Goal: Task Accomplishment & Management: Manage account settings

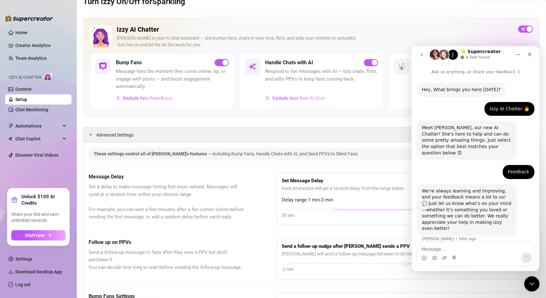
scroll to position [57, 0]
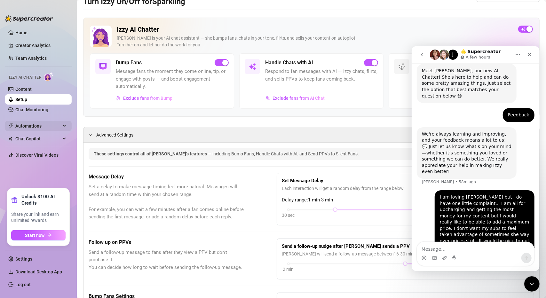
click at [43, 126] on span "Automations" at bounding box center [37, 126] width 45 height 10
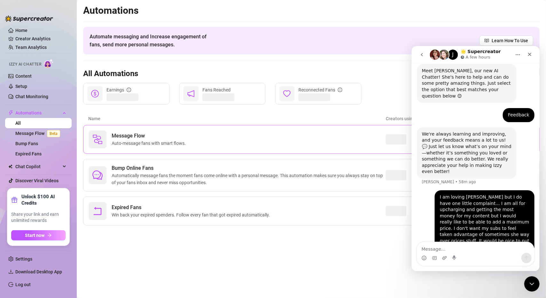
click at [176, 144] on span "Auto-message fans with smart flows." at bounding box center [150, 143] width 77 height 7
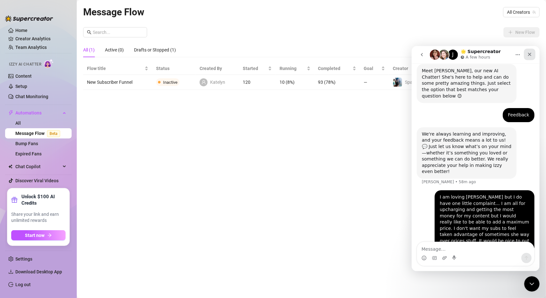
click at [528, 56] on icon "Close" at bounding box center [529, 53] width 5 height 5
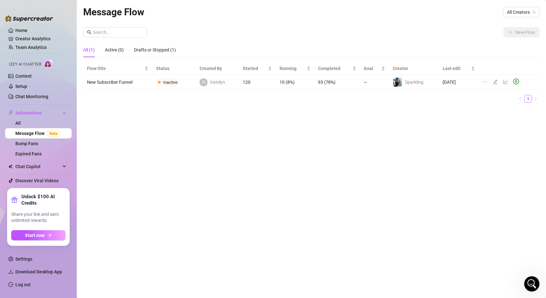
click at [487, 82] on icon "ellipsis" at bounding box center [484, 81] width 5 height 5
click at [502, 131] on div "Message Flow All Creators New Flow All (1) Active (0) Drafts or Stopped (1) Flo…" at bounding box center [311, 141] width 456 height 274
click at [532, 12] on icon "team" at bounding box center [534, 12] width 4 height 4
click at [527, 11] on span "All Creators" at bounding box center [521, 12] width 29 height 10
click at [511, 33] on span "( sparklinsprite )" at bounding box center [519, 35] width 30 height 7
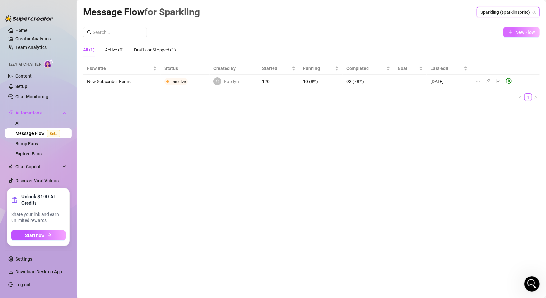
click at [519, 32] on span "New Flow" at bounding box center [525, 32] width 20 height 5
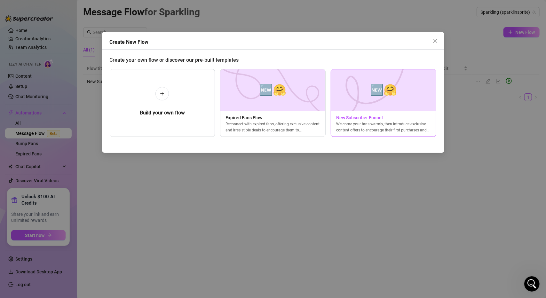
click at [373, 103] on img at bounding box center [384, 90] width 106 height 42
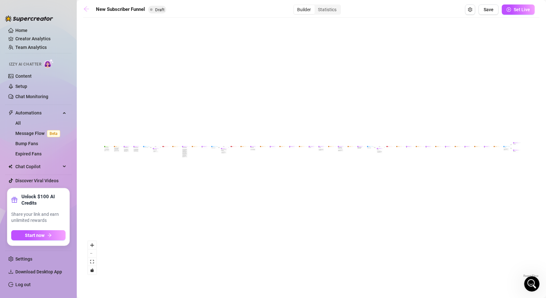
click at [89, 9] on icon "arrow-left" at bounding box center [86, 8] width 5 height 5
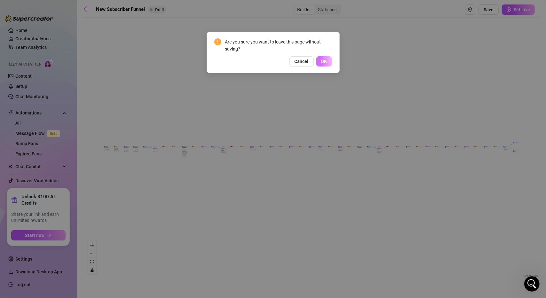
click at [325, 62] on span "OK" at bounding box center [324, 61] width 6 height 5
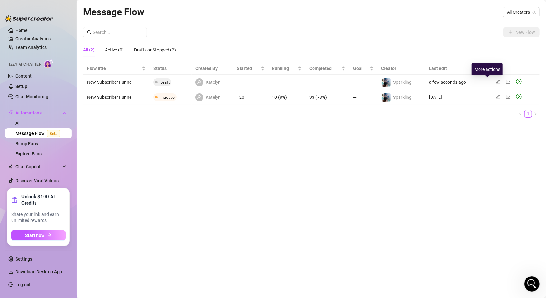
click at [489, 81] on icon "ellipsis" at bounding box center [487, 81] width 5 height 5
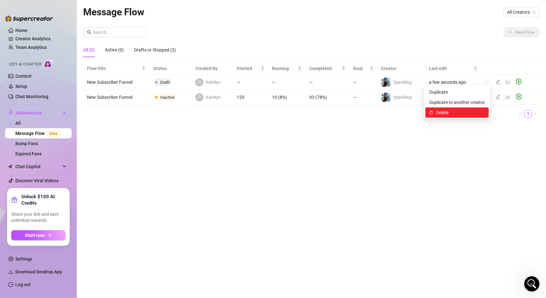
click at [450, 110] on span "Delete" at bounding box center [460, 112] width 49 height 7
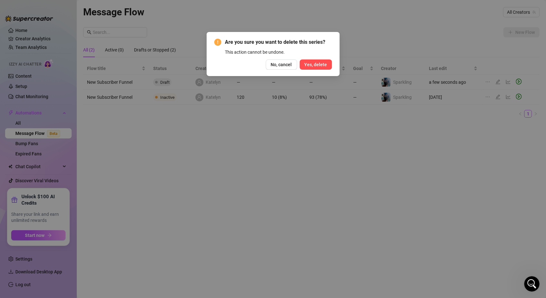
click at [306, 66] on span "Yes, delete" at bounding box center [315, 64] width 23 height 5
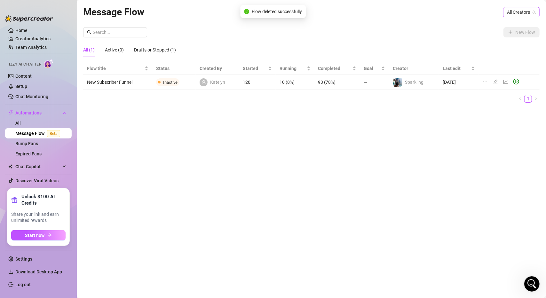
click at [518, 11] on span "All Creators" at bounding box center [521, 12] width 29 height 10
click at [515, 38] on span "( sparklinsprite )" at bounding box center [519, 35] width 30 height 7
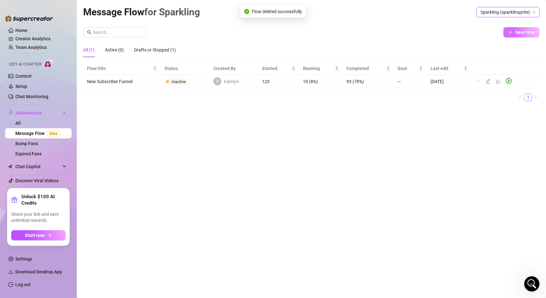
click at [527, 33] on span "New Flow" at bounding box center [525, 32] width 20 height 5
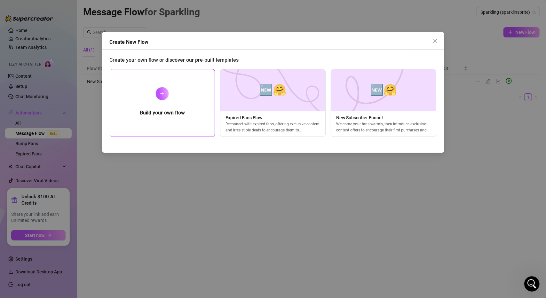
click at [139, 112] on div "Build your own flow" at bounding box center [163, 103] width 106 height 68
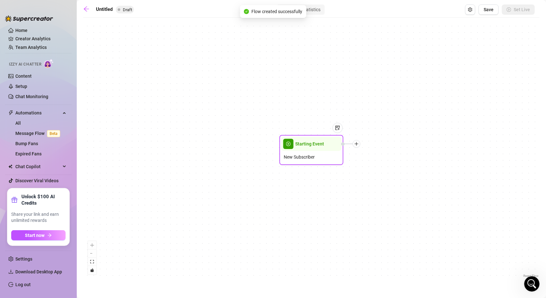
click at [296, 156] on span "New Subscriber" at bounding box center [299, 156] width 31 height 7
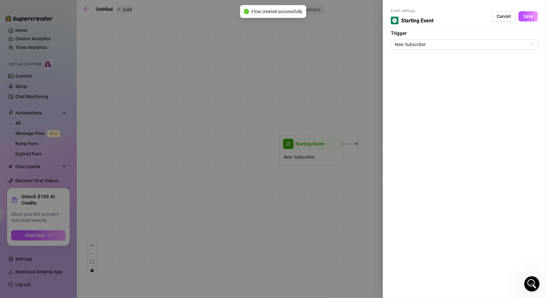
click at [301, 204] on div at bounding box center [273, 149] width 546 height 298
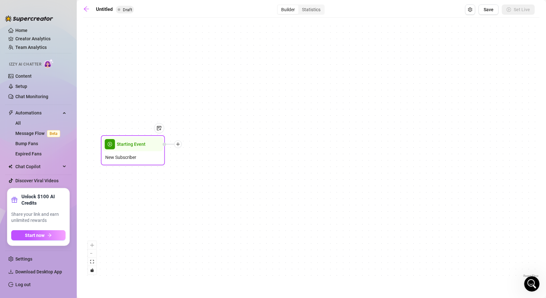
drag, startPoint x: 333, startPoint y: 149, endPoint x: 152, endPoint y: 148, distance: 181.3
click at [152, 148] on div at bounding box center [156, 133] width 17 height 33
click at [180, 145] on icon "plus" at bounding box center [178, 144] width 4 height 4
click at [223, 145] on div "Time Delay" at bounding box center [209, 144] width 47 height 11
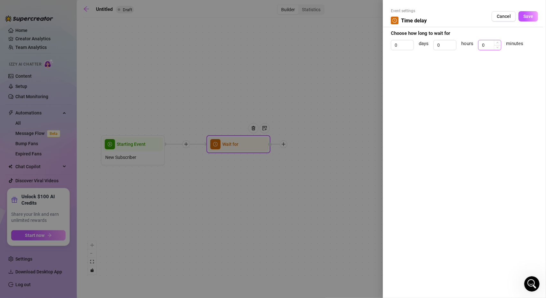
drag, startPoint x: 489, startPoint y: 44, endPoint x: 480, endPoint y: 43, distance: 9.0
click at [480, 43] on input "0" at bounding box center [489, 45] width 22 height 10
type input "4"
click at [536, 13] on button "Save" at bounding box center [528, 16] width 20 height 10
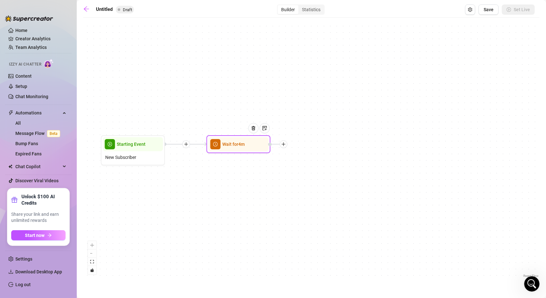
click at [285, 144] on icon "plus" at bounding box center [283, 144] width 4 height 4
click at [306, 167] on div "Message" at bounding box center [315, 166] width 47 height 11
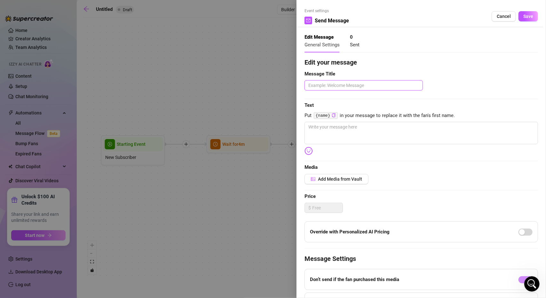
click at [336, 86] on textarea at bounding box center [363, 85] width 118 height 10
type textarea "W"
type textarea "We"
type textarea "Wel"
type textarea "Welc"
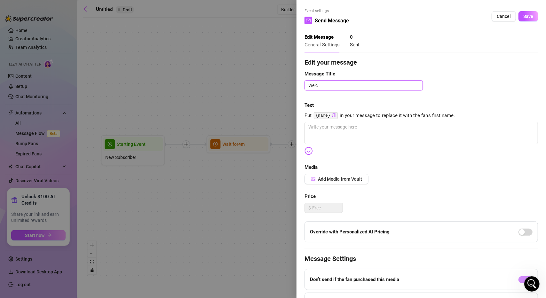
type textarea "Welco"
type textarea "Welcom"
type textarea "Welcome"
click at [381, 127] on textarea at bounding box center [420, 133] width 233 height 22
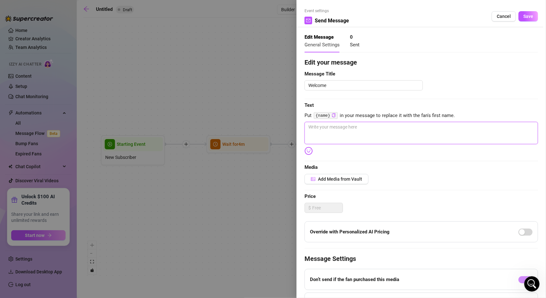
click at [447, 137] on textarea at bounding box center [420, 133] width 233 height 22
click at [505, 14] on span "Cancel" at bounding box center [504, 16] width 14 height 5
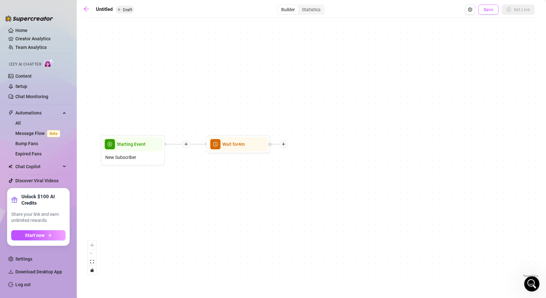
click at [491, 11] on span "Save" at bounding box center [488, 9] width 10 height 5
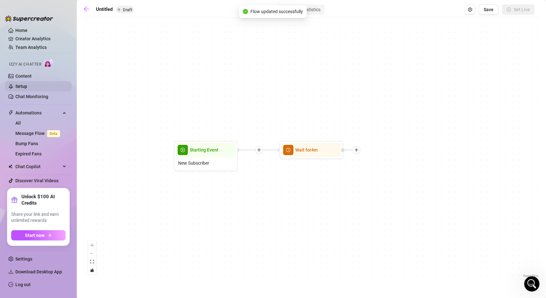
click at [27, 84] on link "Setup" at bounding box center [21, 86] width 12 height 5
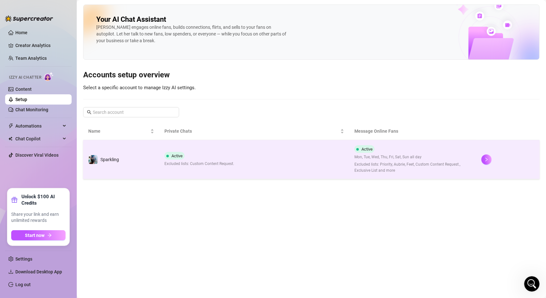
click at [330, 163] on td "Active Excluded lists: Custom Content Request." at bounding box center [254, 159] width 190 height 39
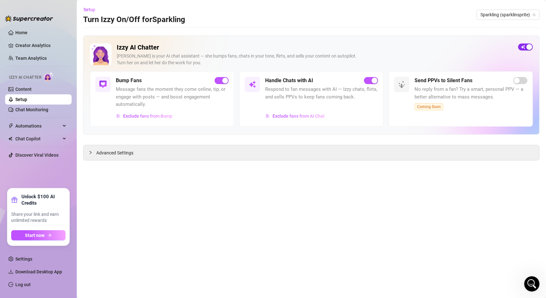
click at [525, 46] on span "button" at bounding box center [525, 46] width 15 height 7
click at [45, 129] on span "Automations" at bounding box center [37, 126] width 45 height 10
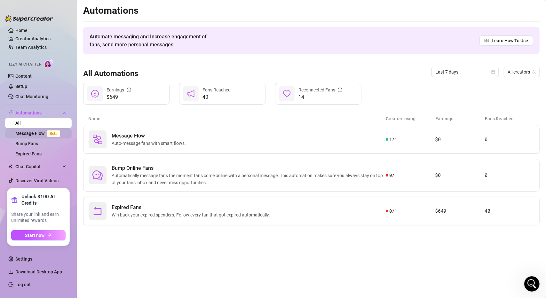
click at [46, 132] on link "Message Flow Beta" at bounding box center [38, 133] width 47 height 5
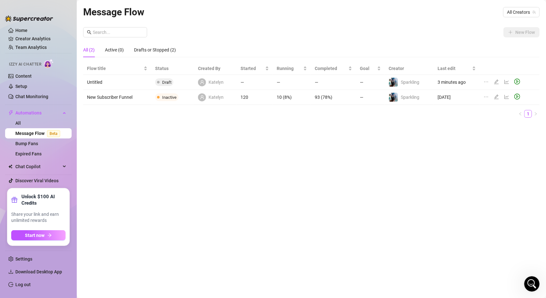
click at [497, 81] on icon "edit" at bounding box center [496, 82] width 4 height 4
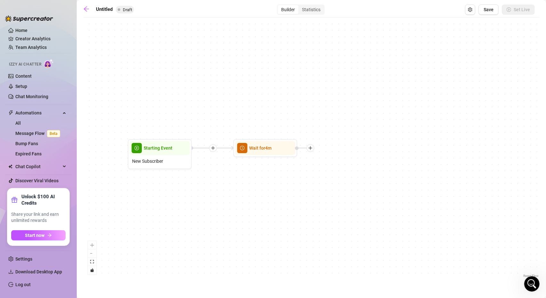
drag, startPoint x: 330, startPoint y: 177, endPoint x: 232, endPoint y: 181, distance: 98.6
click at [232, 181] on div "Wait for 4m Starting Event New Subscriber" at bounding box center [311, 150] width 456 height 258
click at [313, 148] on icon "plus" at bounding box center [311, 148] width 4 height 4
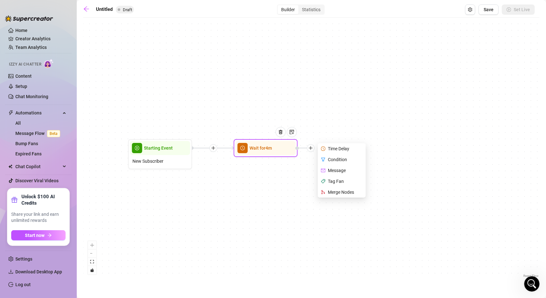
click at [345, 171] on div "Message" at bounding box center [342, 170] width 47 height 11
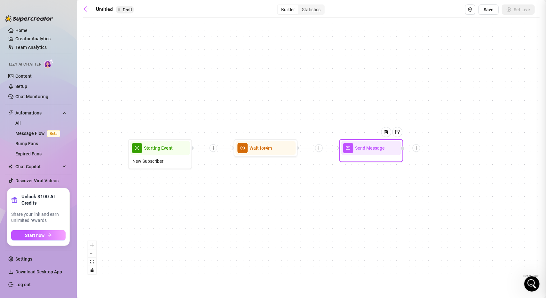
type textarea "Write your message here"
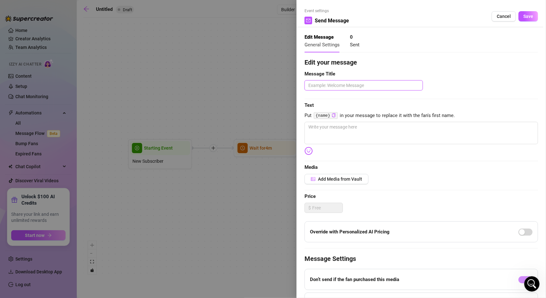
click at [361, 84] on textarea at bounding box center [363, 85] width 118 height 10
type textarea "W"
type textarea "We"
type textarea "Wel"
type textarea "Welc"
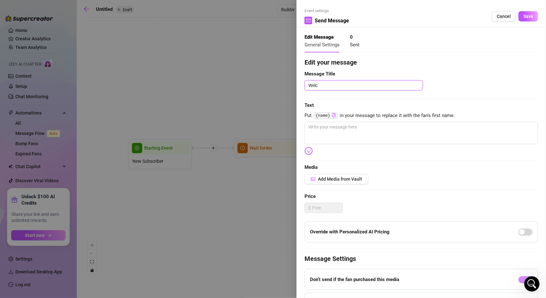
type textarea "Welco"
type textarea "Welcom"
type textarea "Welcome"
type textarea "Welcome M"
type textarea "Welcome Me"
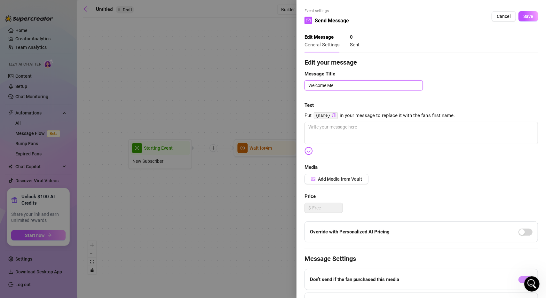
type textarea "Welcome Mes"
type textarea "Welcome Mess"
type textarea "Welcome Messa"
type textarea "Welcome Messag"
type textarea "Welcome Message"
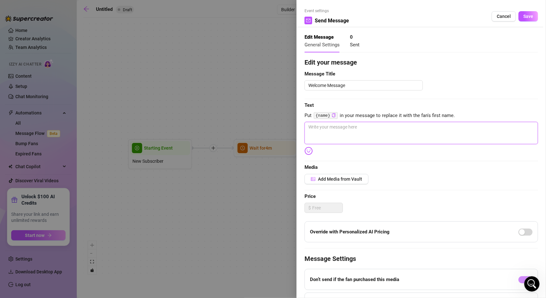
click at [357, 134] on textarea at bounding box center [420, 133] width 233 height 22
type textarea "h"
type textarea "Write your message here"
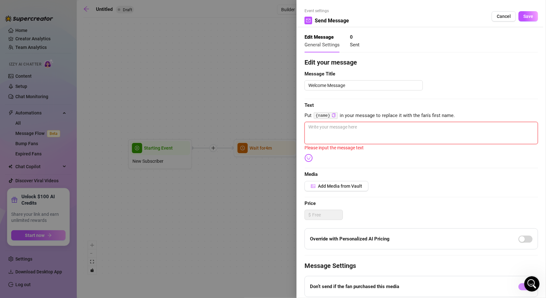
type textarea "T"
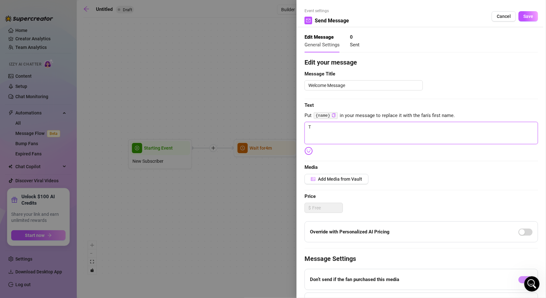
type textarea "Th"
type textarea "Tha"
type textarea "Than"
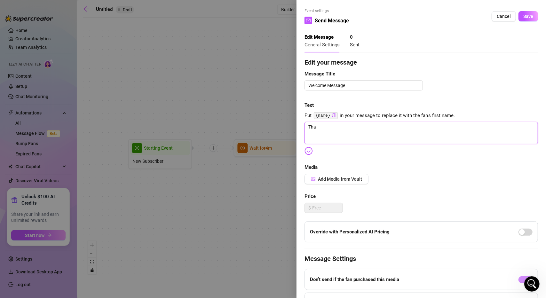
type textarea "Than"
type textarea "Thank"
type textarea "Thank y"
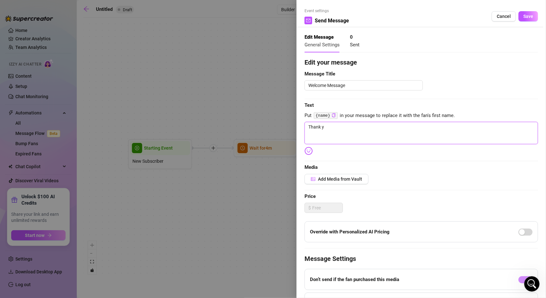
type textarea "Thank yo"
type textarea "Thank you"
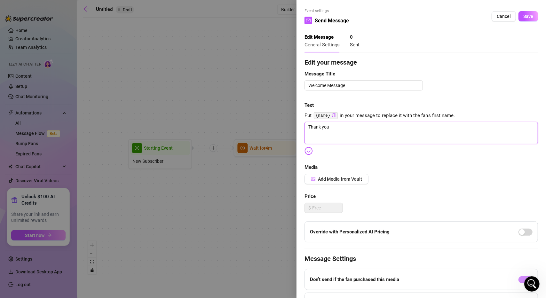
type textarea "Thank you"
type textarea "Thank you s"
type textarea "Thank you so"
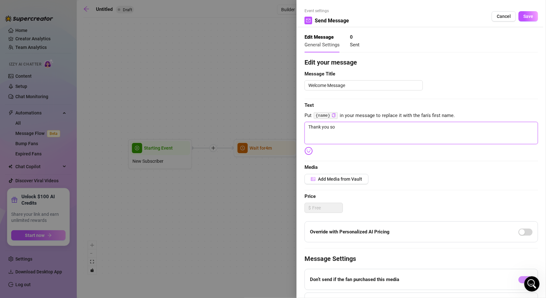
type textarea "Thank you so"
type textarea "Thank you so m"
type textarea "Thank you so mu"
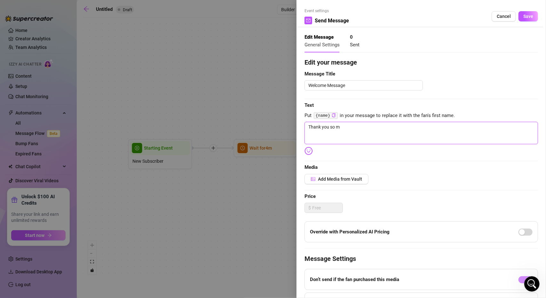
type textarea "Thank you so mu"
type textarea "Thank you so muc"
type textarea "Thank you so much"
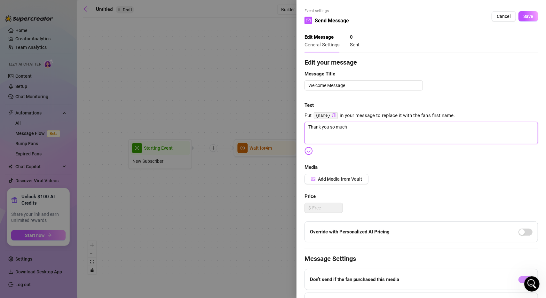
type textarea "Thank you so much"
type textarea "Thank you so much f"
type textarea "Thank you so much fo"
type textarea "Thank you so much for"
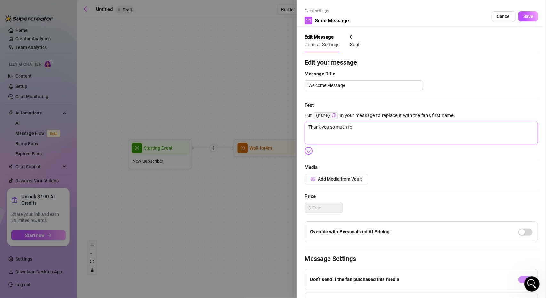
type textarea "Thank you so much for"
type textarea "Thank you so much for s"
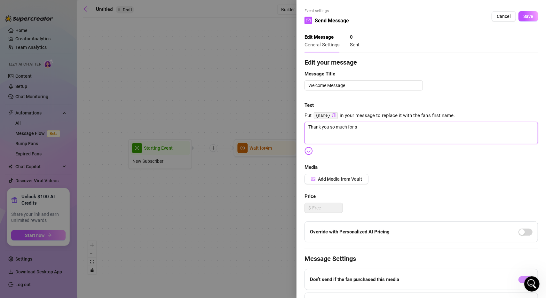
type textarea "Thank you so much for su"
type textarea "Thank you so much for sub"
type textarea "Thank you so much for subs"
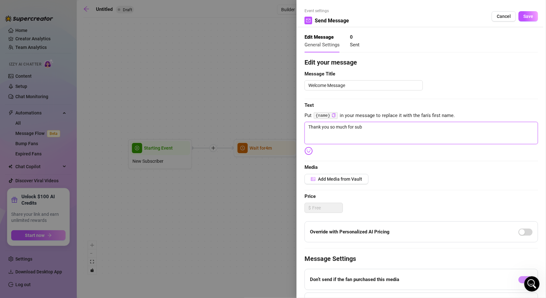
type textarea "Thank you so much for subs"
type textarea "Thank you so much for subsc"
type textarea "Thank you so much for subscr"
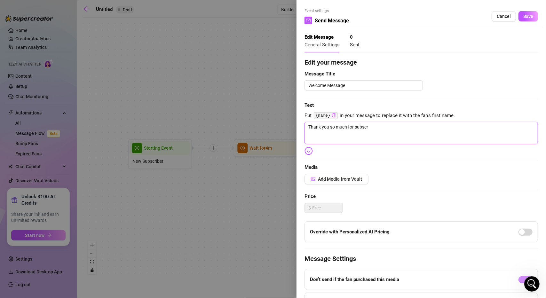
type textarea "Thank you so much for subscri"
type textarea "Thank you so much for subscrib"
type textarea "Thank you so much for subscribi"
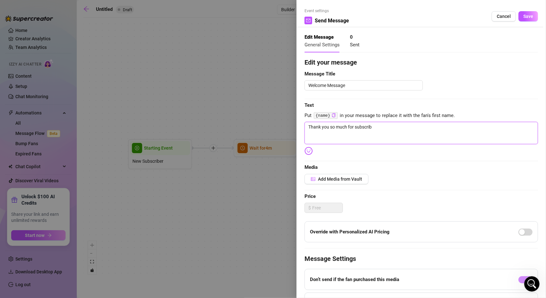
type textarea "Thank you so much for subscribi"
type textarea "Thank you so much for subscribin"
type textarea "Thank you so much for subscribing"
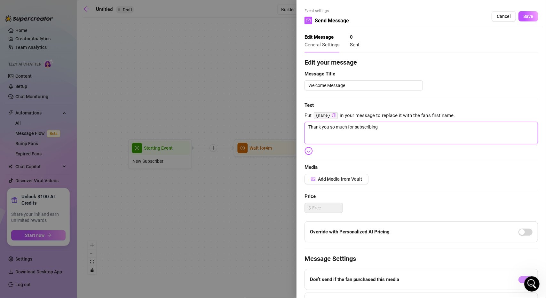
type textarea "Thank you so much for subscribing."
click at [308, 150] on img at bounding box center [308, 151] width 8 height 8
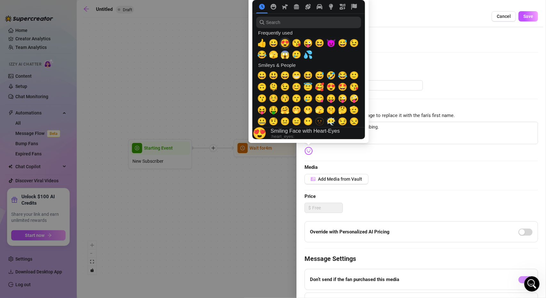
click at [285, 44] on span "😍" at bounding box center [285, 43] width 10 height 9
type textarea "Thank you so much for subscribing. 😍"
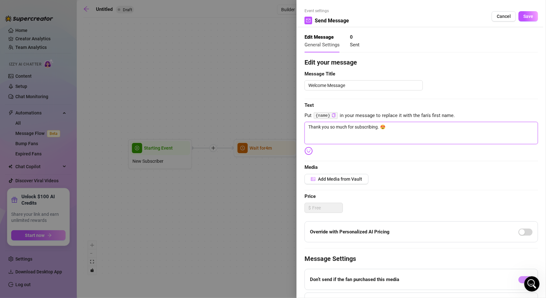
type textarea "Thank you so much for subscribing. 😍"
type textarea "Thank you so much for subscribing. 😍 I"
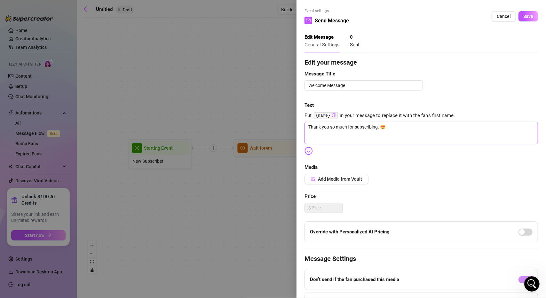
type textarea "Thank you so much for subscribing. 😍 I"
type textarea "Thank you so much for subscribing. 😍 I w"
type textarea "Thank you so much for subscribing. 😍 I wo"
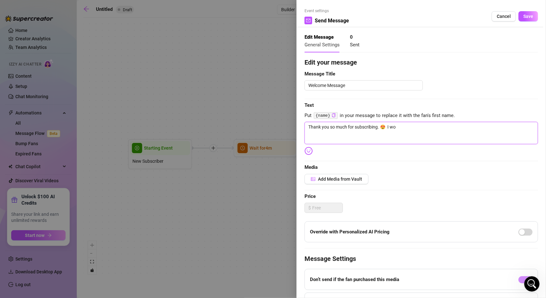
type textarea "Thank you so much for subscribing. 😍 I w"
type textarea "Thank you so much for subscribing. 😍 I"
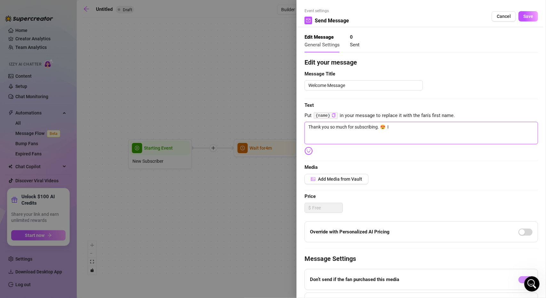
type textarea "Thank you so much for subscribing. 😍 I"
type textarea "Thank you so much for subscribing. 😍"
type textarea "Thank you so much for subscribing. 😍 H"
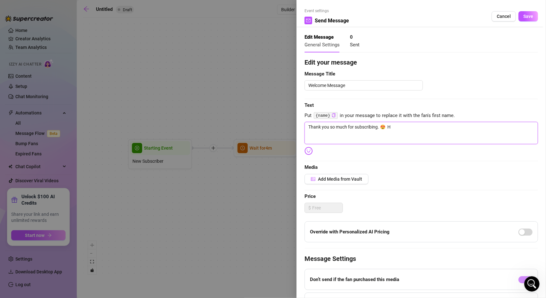
type textarea "Thank you so much for subscribing. 😍 Ho"
type textarea "Thank you so much for subscribing. 😍 How"
type textarea "Thank you so much for subscribing. 😍 Ho"
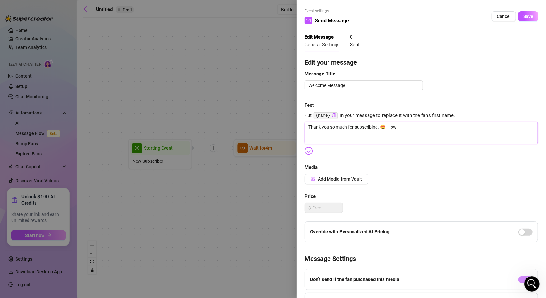
type textarea "Thank you so much for subscribing. 😍 Ho"
type textarea "Thank you so much for subscribing. 😍 H"
type textarea "Thank you so much for subscribing. 😍"
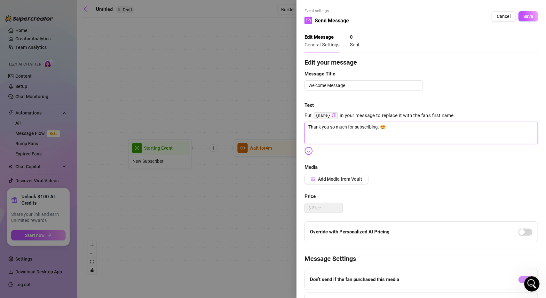
type textarea "Thank you so much for subscribing. 😍 C"
type textarea "Thank you so much for subscribing. 😍 Ca"
type textarea "Thank you so much for subscribing. 😍 Can"
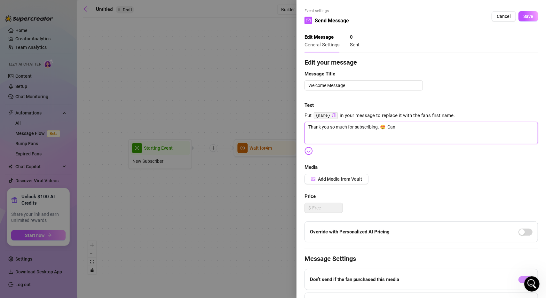
type textarea "Thank you so much for subscribing. 😍 Can"
type textarea "Thank you so much for subscribing. 😍 Can I"
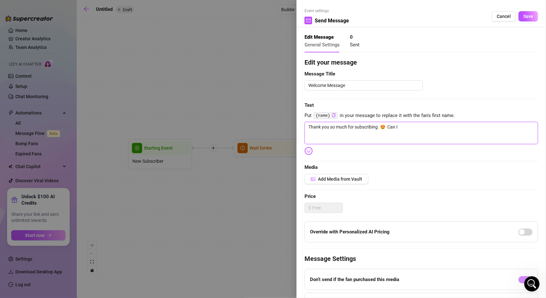
type textarea "Thank you so much for subscribing. 😍 Can I a"
type textarea "Thank you so much for subscribing. 😍 Can I as"
type textarea "Thank you so much for subscribing. 😍 Can I ask"
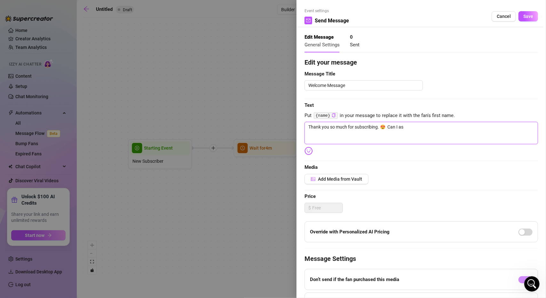
type textarea "Thank you so much for subscribing. 😍 Can I ask"
type textarea "Thank you so much for subscribing. 😍 Can I ask h"
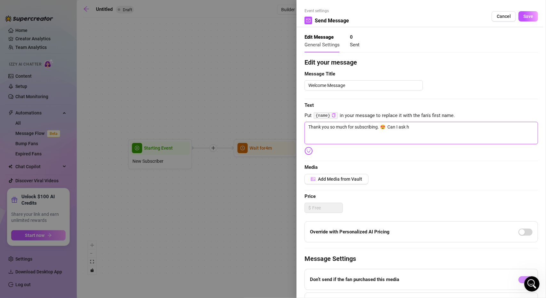
type textarea "Thank you so much for subscribing. 😍 Can I ask ho"
type textarea "Thank you so much for subscribing. 😍 Can I ask how"
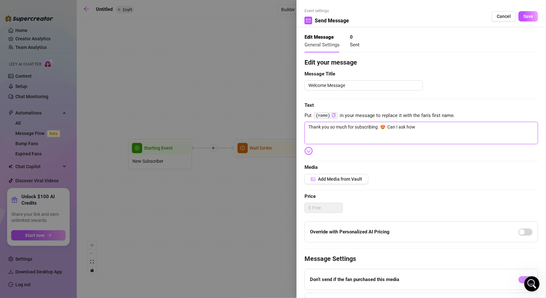
type textarea "Thank you so much for subscribing. 😍 Can I ask how"
type textarea "Thank you so much for subscribing. 😍 Can I ask how y"
type textarea "Thank you so much for subscribing. 😍 Can I ask how yo"
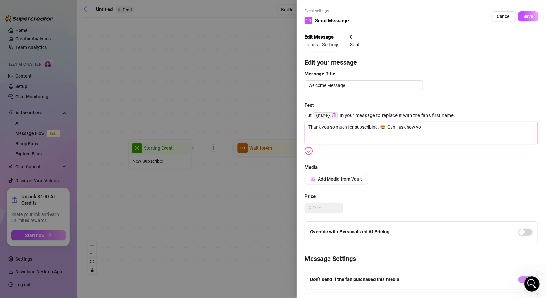
type textarea "Thank you so much for subscribing. 😍 Can I ask how you"
type textarea "Thank you so much for subscribing. 😍 Can I ask how you f"
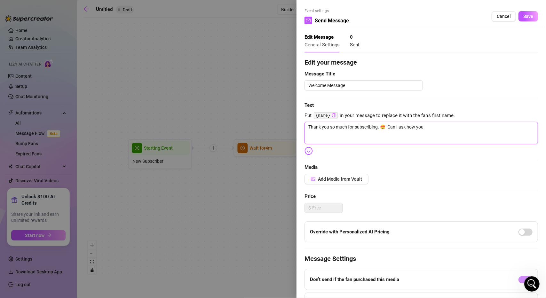
type textarea "Thank you so much for subscribing. 😍 Can I ask how you f"
type textarea "Thank you so much for subscribing. 😍 Can I ask how you fo"
type textarea "Thank you so much for subscribing. 😍 Can I ask how you fou"
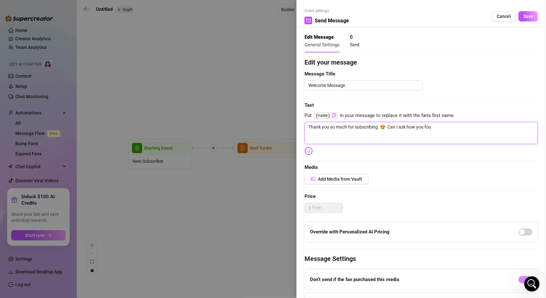
type textarea "Thank you so much for subscribing. 😍 Can I ask how you foun"
type textarea "Thank you so much for subscribing. 😍 Can I ask how you found"
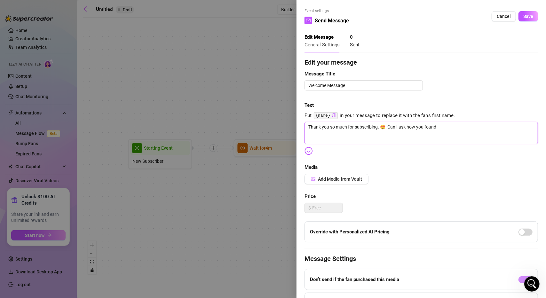
type textarea "Thank you so much for subscribing. 😍 Can I ask how you found"
type textarea "Thank you so much for subscribing. 😍 Can I ask how you found m"
type textarea "Thank you so much for subscribing. 😍 Can I ask how you found me"
type textarea "Thank you so much for subscribing. 😍 Can I ask how you found me?"
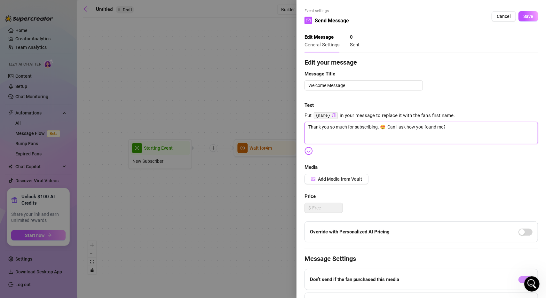
type textarea "Thank you so much for subscribing. 😍 Can I ask how you found me?"
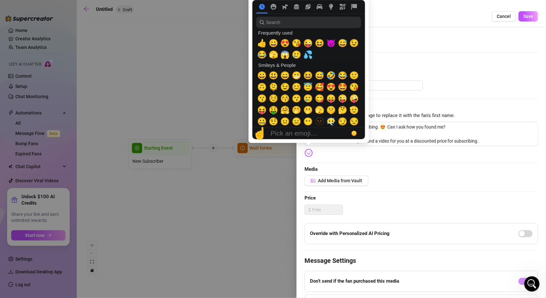
click at [307, 155] on img at bounding box center [308, 153] width 8 height 8
click at [283, 89] on span "😉" at bounding box center [285, 86] width 10 height 9
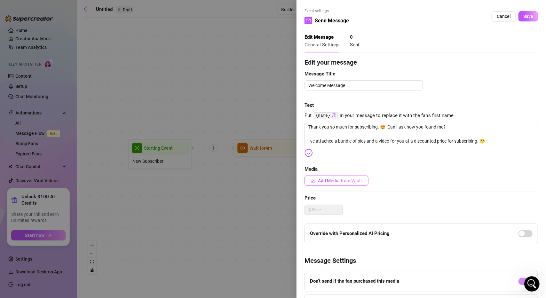
click at [352, 182] on span "Add Media from Vault" at bounding box center [340, 180] width 44 height 5
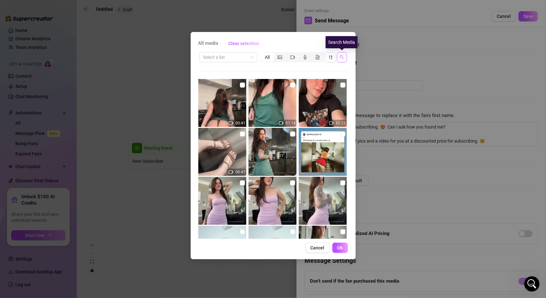
click at [342, 58] on icon "search" at bounding box center [342, 57] width 4 height 4
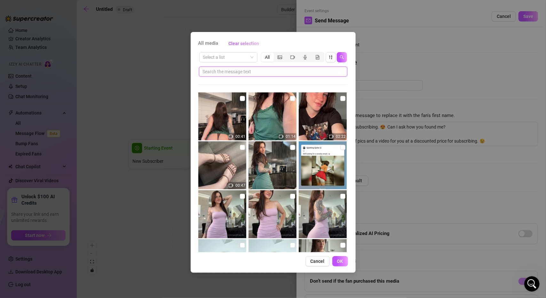
click at [253, 72] on input "text" at bounding box center [271, 71] width 136 height 7
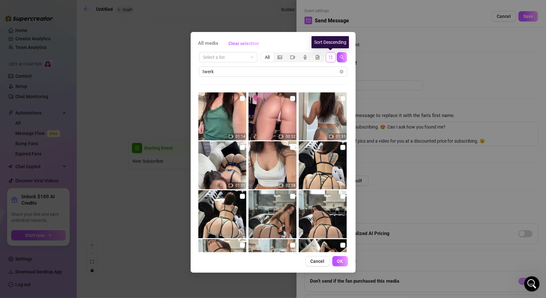
click at [331, 59] on icon "sort-descending" at bounding box center [330, 57] width 4 height 4
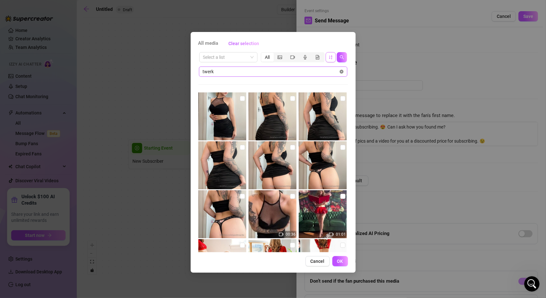
click at [340, 72] on icon "close-circle" at bounding box center [342, 72] width 4 height 4
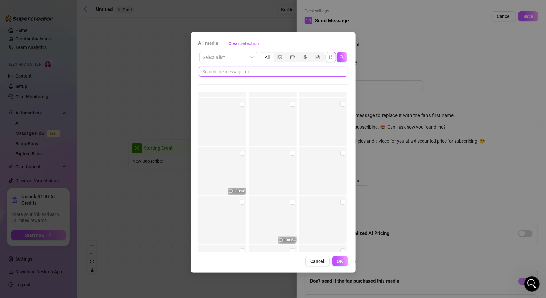
scroll to position [7202, 0]
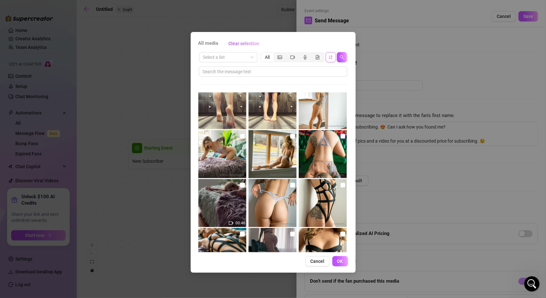
click at [341, 135] on input "checkbox" at bounding box center [342, 136] width 5 height 5
drag, startPoint x: 290, startPoint y: 186, endPoint x: 289, endPoint y: 190, distance: 4.6
click at [290, 186] on input "checkbox" at bounding box center [292, 185] width 5 height 5
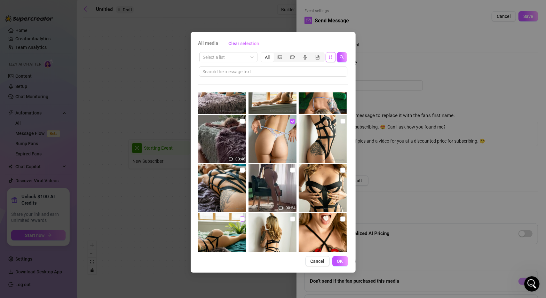
scroll to position [7298, 0]
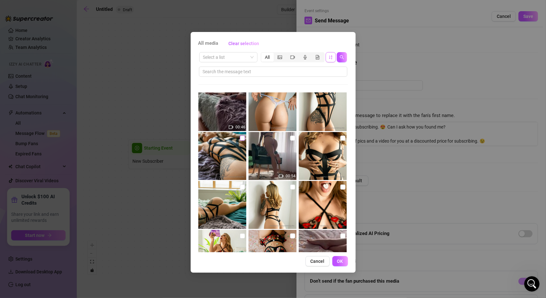
click at [241, 138] on input "checkbox" at bounding box center [242, 138] width 5 height 5
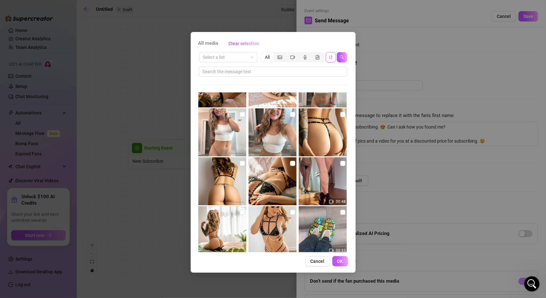
scroll to position [7522, 0]
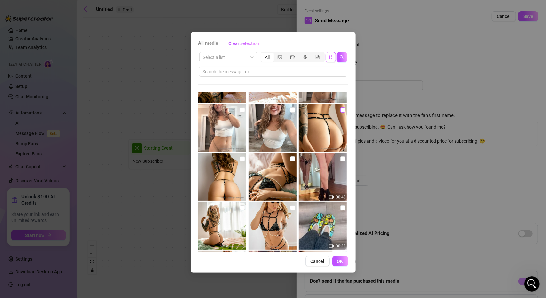
click at [340, 111] on input "checkbox" at bounding box center [342, 109] width 5 height 5
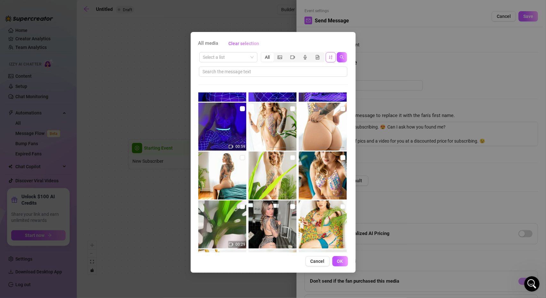
scroll to position [9121, 0]
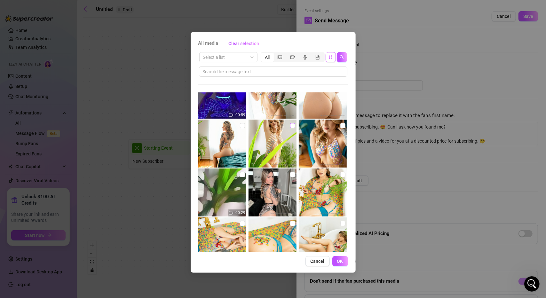
click at [290, 127] on input "checkbox" at bounding box center [292, 125] width 5 height 5
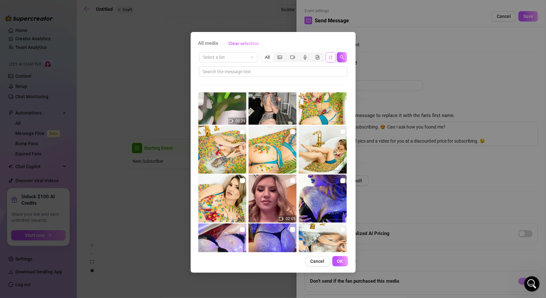
scroll to position [9216, 0]
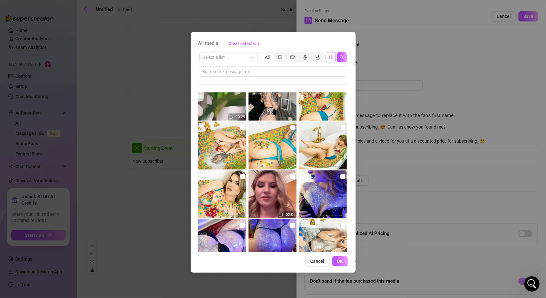
click at [290, 128] on input "checkbox" at bounding box center [292, 127] width 5 height 5
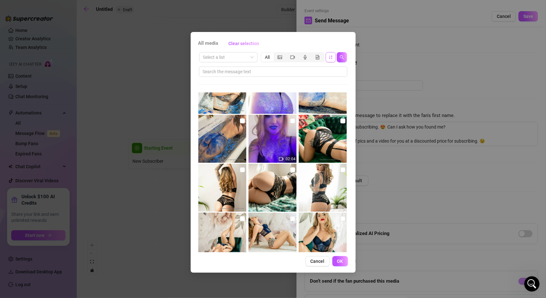
scroll to position [9472, 0]
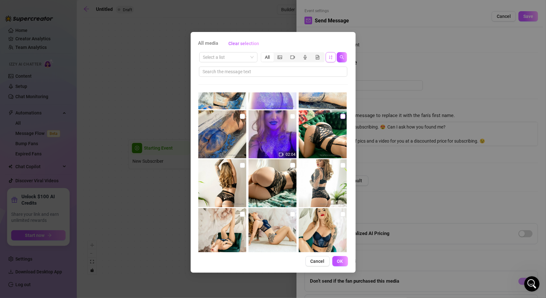
click at [340, 118] on input "checkbox" at bounding box center [342, 116] width 5 height 5
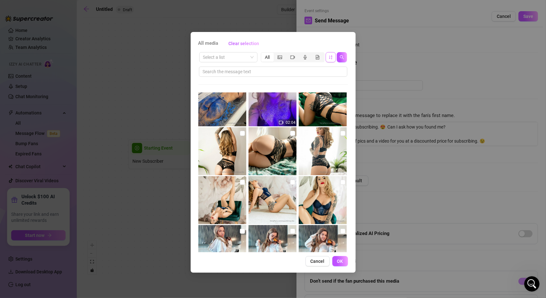
scroll to position [9504, 0]
click at [290, 134] on input "checkbox" at bounding box center [292, 133] width 5 height 5
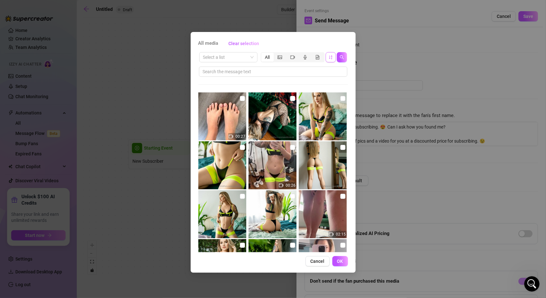
scroll to position [11806, 0]
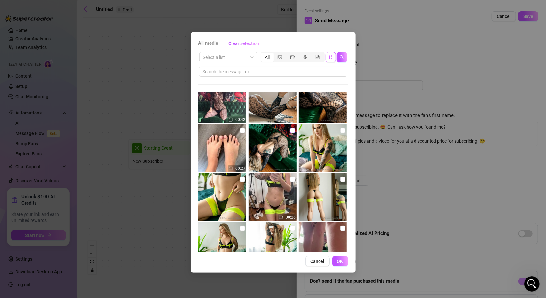
click at [290, 131] on input "checkbox" at bounding box center [292, 130] width 5 height 5
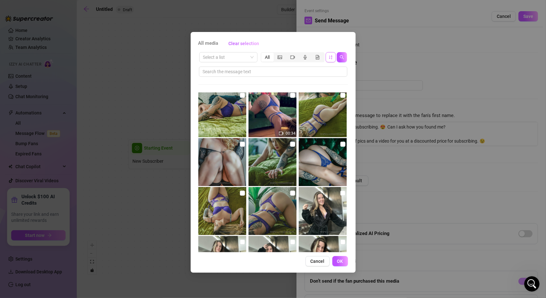
scroll to position [14652, 0]
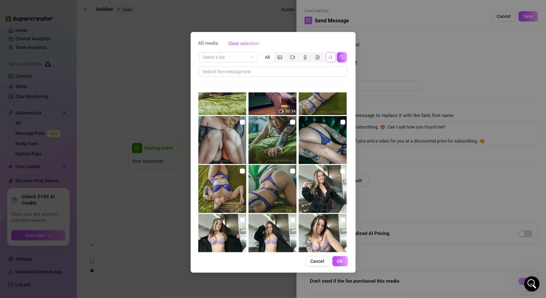
click at [340, 122] on input "checkbox" at bounding box center [342, 122] width 5 height 5
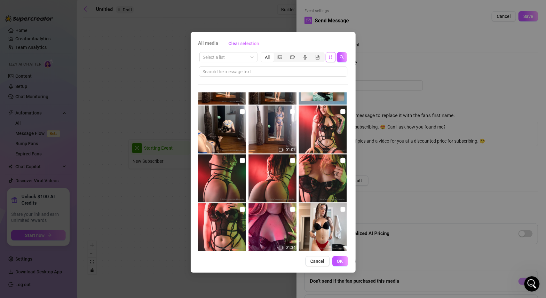
scroll to position [20631, 0]
click at [240, 160] on input "checkbox" at bounding box center [242, 160] width 5 height 5
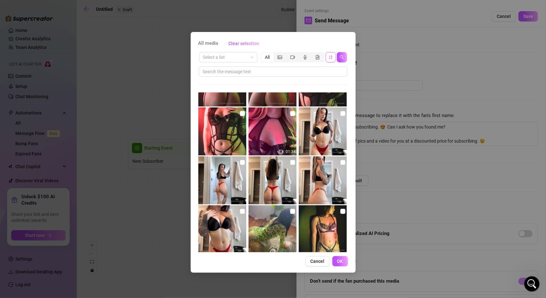
scroll to position [20727, 0]
click at [290, 114] on input "checkbox" at bounding box center [292, 113] width 5 height 5
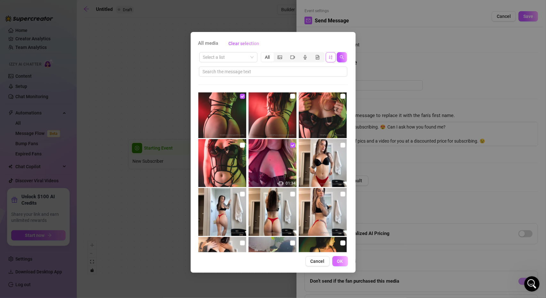
click at [344, 264] on button "OK" at bounding box center [340, 261] width 16 height 10
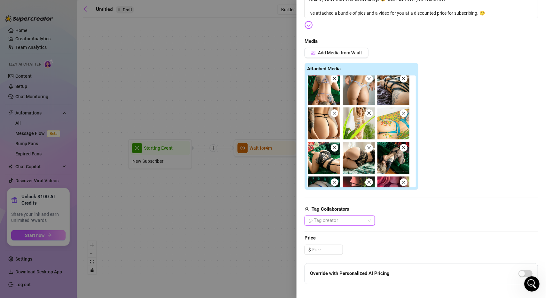
scroll to position [0, 0]
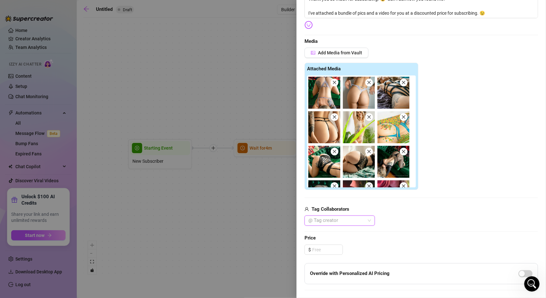
click at [403, 84] on icon "close" at bounding box center [403, 82] width 4 height 4
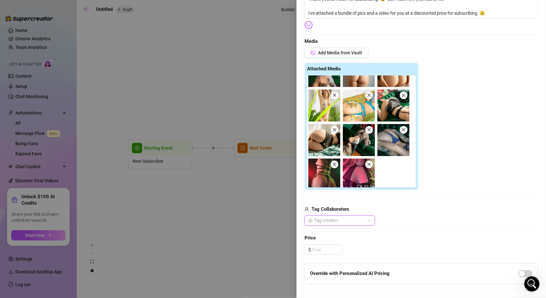
scroll to position [26, 0]
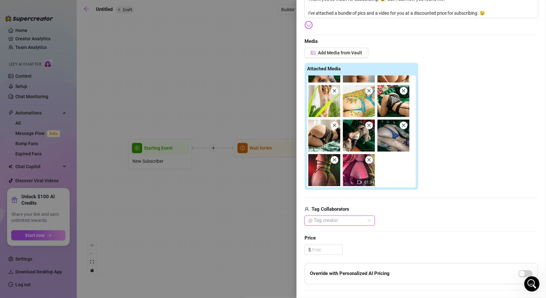
click at [360, 173] on img at bounding box center [359, 170] width 32 height 32
click at [369, 161] on icon "close" at bounding box center [369, 160] width 4 height 4
click at [330, 51] on span "Add Media from Vault" at bounding box center [340, 52] width 44 height 5
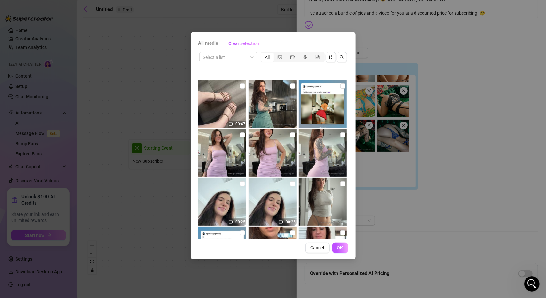
scroll to position [0, 0]
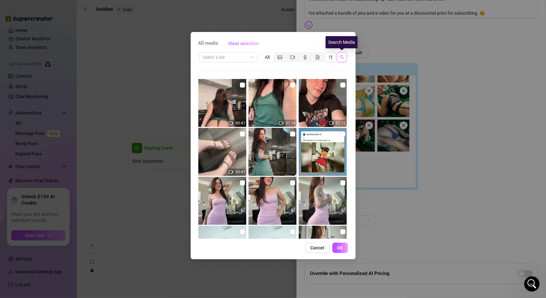
click at [342, 55] on icon "search" at bounding box center [342, 57] width 4 height 4
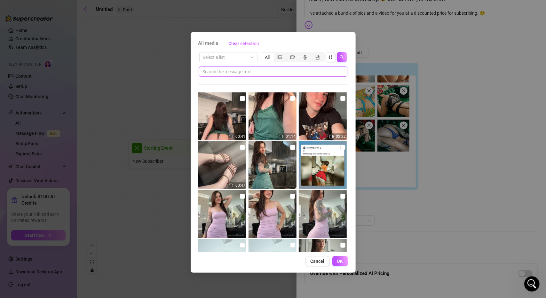
click at [284, 73] on input "text" at bounding box center [271, 71] width 136 height 7
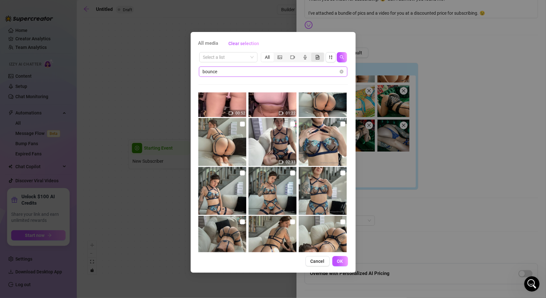
scroll to position [64, 0]
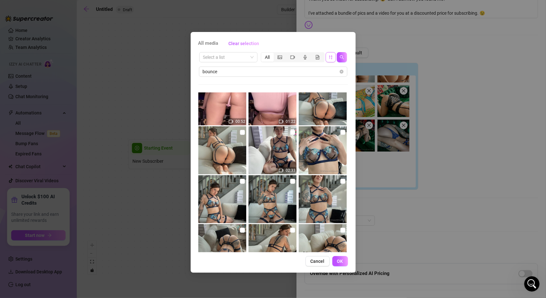
click at [329, 58] on icon "sort-descending" at bounding box center [330, 57] width 4 height 4
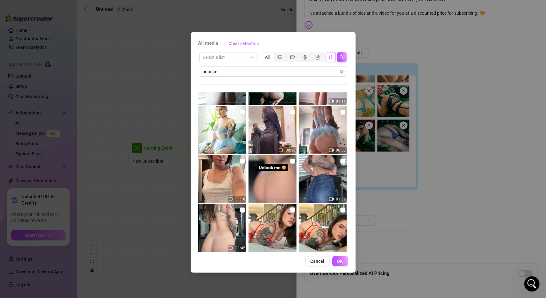
scroll to position [209, 0]
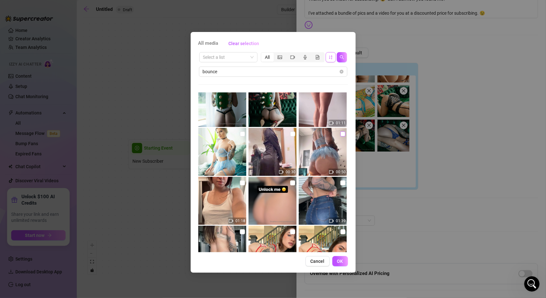
click at [340, 134] on input "checkbox" at bounding box center [342, 133] width 5 height 5
click at [341, 262] on span "OK" at bounding box center [340, 261] width 6 height 5
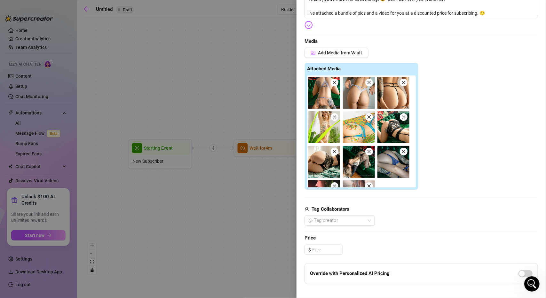
scroll to position [32, 0]
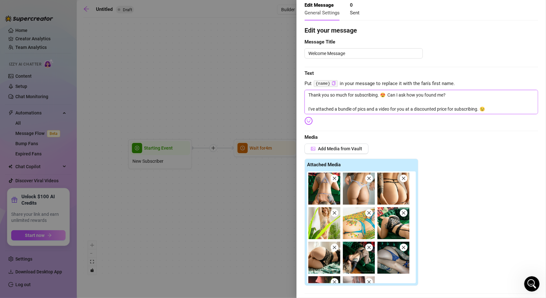
click at [496, 110] on textarea "Thank you so much for subscribing. 😍 Can I ask how you found me? I've attached …" at bounding box center [420, 102] width 233 height 24
click at [357, 108] on textarea "Thank you so much for subscribing. 😍 Can I ask how you found me? I've attached …" at bounding box center [420, 102] width 233 height 24
click at [520, 110] on textarea "Thank you so much for subscribing. 😍 Can I ask how you found me? I've attached …" at bounding box center [420, 102] width 233 height 24
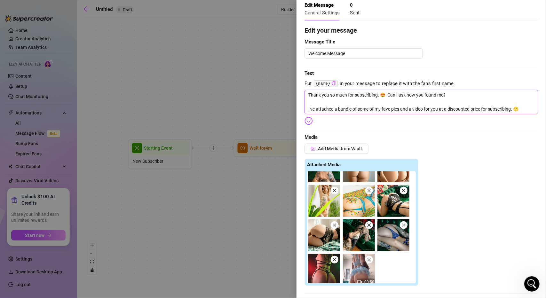
scroll to position [26, 0]
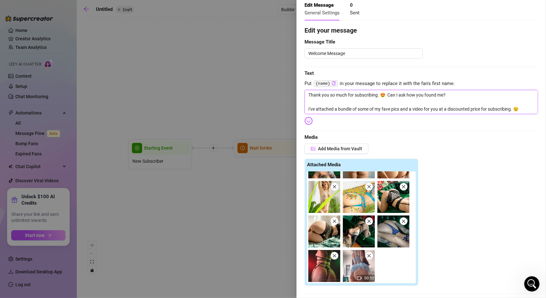
click at [525, 110] on textarea "Thank you so much for subscribing. 😍 Can I ask how you found me? I've attached …" at bounding box center [420, 102] width 233 height 24
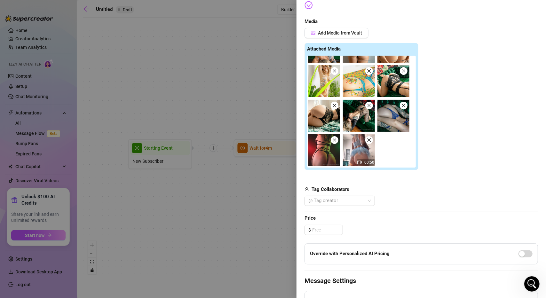
scroll to position [160, 0]
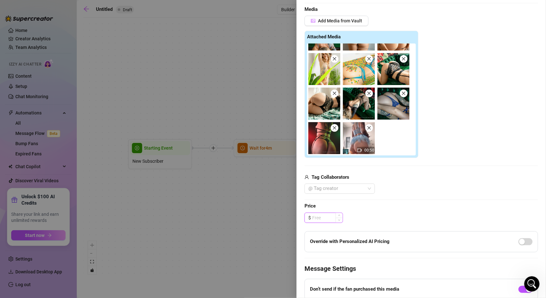
click at [323, 216] on input at bounding box center [327, 218] width 30 height 10
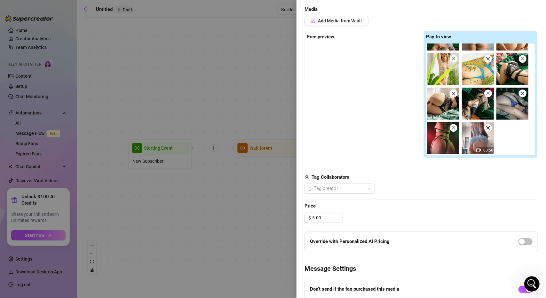
click at [411, 209] on div "Edit your message Message Title Welcome Message Text Put {name} in your message…" at bounding box center [420, 123] width 233 height 450
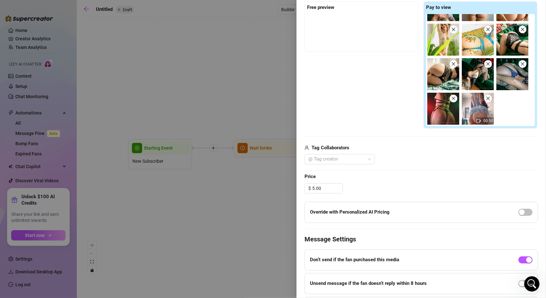
scroll to position [192, 0]
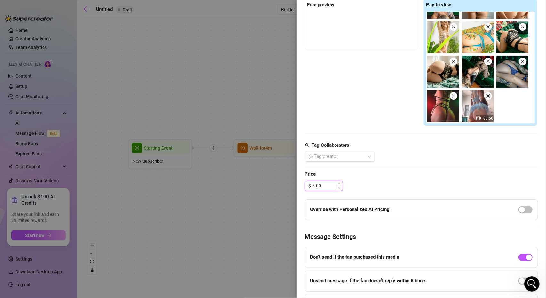
drag, startPoint x: 322, startPoint y: 186, endPoint x: 312, endPoint y: 187, distance: 9.6
click at [312, 187] on input "5.00" at bounding box center [327, 186] width 30 height 10
click at [409, 177] on span "Price" at bounding box center [420, 174] width 233 height 8
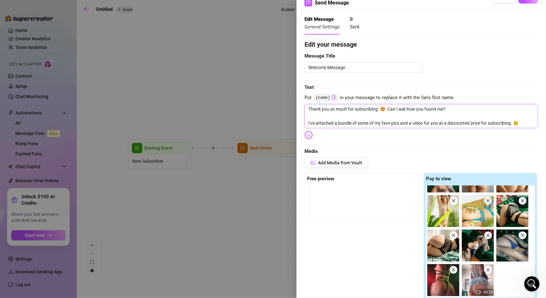
scroll to position [0, 0]
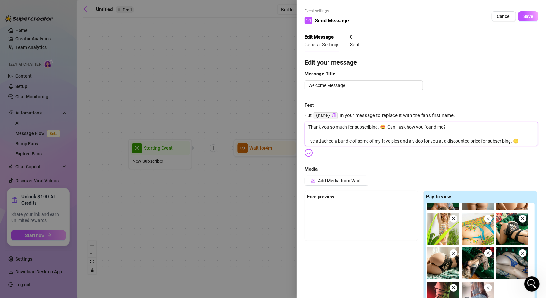
drag, startPoint x: 391, startPoint y: 141, endPoint x: 359, endPoint y: 142, distance: 31.7
click at [359, 142] on textarea "Thank you so much for subscribing. 😍 Can I ask how you found me? I've attached …" at bounding box center [420, 134] width 233 height 24
click at [378, 140] on textarea "Thank you so much for subscribing. 😍 Can I ask how you found me? I've attached …" at bounding box center [420, 134] width 233 height 24
drag, startPoint x: 390, startPoint y: 141, endPoint x: 371, endPoint y: 141, distance: 18.9
click at [371, 141] on textarea "Thank you so much for subscribing. 😍 Can I ask how you found me? I've attached …" at bounding box center [420, 134] width 233 height 24
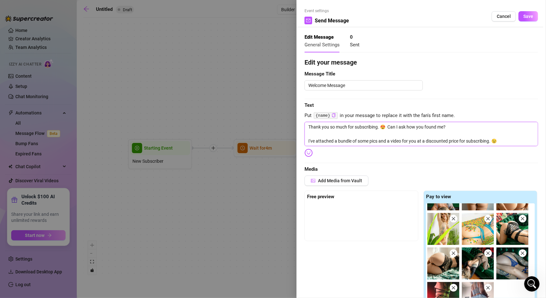
click at [507, 140] on textarea "Thank you so much for subscribing. 😍 Can I ask how you found me? I've attached …" at bounding box center [420, 134] width 233 height 24
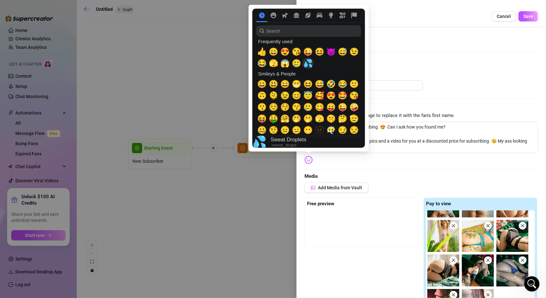
click at [307, 66] on span "💦" at bounding box center [308, 63] width 10 height 9
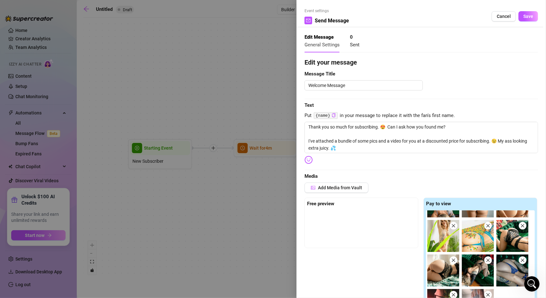
click at [374, 164] on div "Edit your message Message Title Welcome Message Text Put {name} in your message…" at bounding box center [420, 286] width 233 height 457
click at [375, 149] on textarea "Thank you so much for subscribing. 😍 Can I ask how you found me? I've attached …" at bounding box center [420, 137] width 233 height 31
click at [524, 16] on span "Save" at bounding box center [528, 16] width 10 height 5
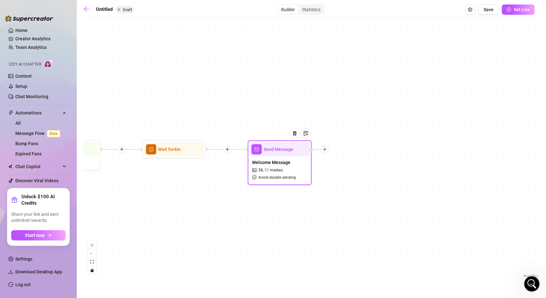
drag, startPoint x: 427, startPoint y: 193, endPoint x: 313, endPoint y: 194, distance: 113.5
click at [314, 194] on div "Send Message Welcome Message $ 8 , 11 medias Avoid double sending Wait for 4m S…" at bounding box center [311, 150] width 456 height 258
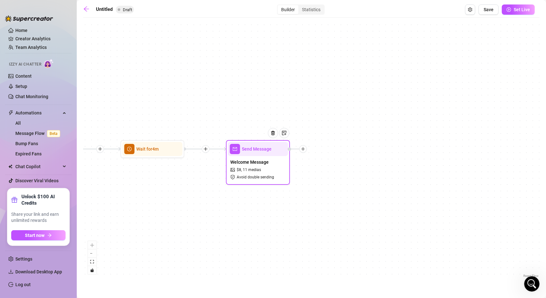
click at [306, 149] on div at bounding box center [303, 149] width 8 height 8
click at [335, 149] on div "Time Delay" at bounding box center [334, 149] width 47 height 11
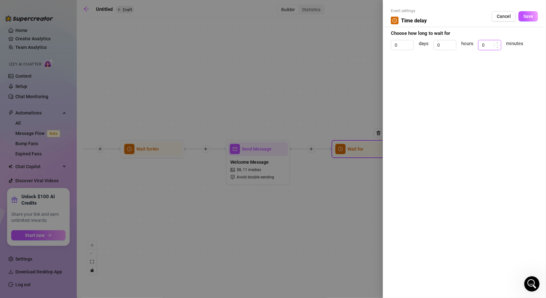
click at [485, 45] on input "0" at bounding box center [489, 45] width 22 height 10
click at [526, 19] on button "Save" at bounding box center [528, 16] width 20 height 10
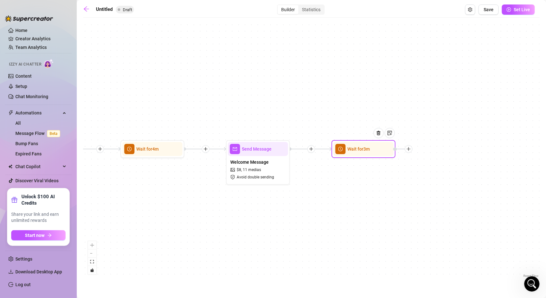
click at [410, 150] on icon "plus" at bounding box center [408, 149] width 4 height 4
click at [433, 173] on div "Message" at bounding box center [440, 171] width 47 height 11
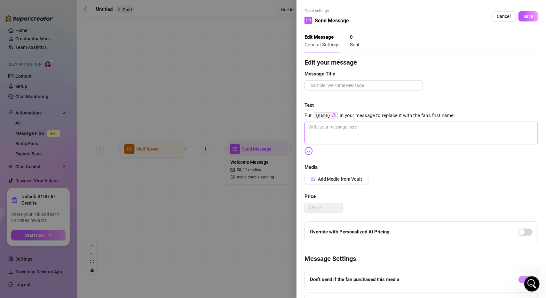
click at [335, 126] on textarea at bounding box center [420, 133] width 233 height 22
click at [335, 85] on textarea at bounding box center [363, 85] width 118 height 10
click at [325, 133] on textarea at bounding box center [420, 133] width 233 height 22
click at [371, 126] on textarea at bounding box center [420, 133] width 233 height 22
click at [309, 151] on img at bounding box center [308, 151] width 8 height 8
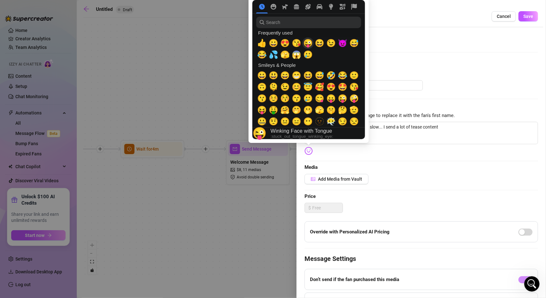
click at [306, 45] on span "😜" at bounding box center [308, 43] width 10 height 9
click at [458, 126] on textarea "I am a little shy so I like to start slow... I send a lot of tease content 😜" at bounding box center [420, 133] width 233 height 22
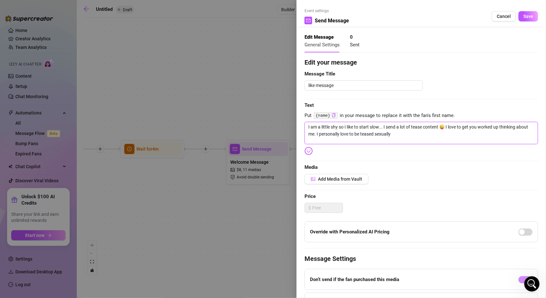
click at [389, 134] on textarea "I am a little shy so I like to start slow... I send a lot of tease content 😜 I …" at bounding box center [420, 133] width 233 height 22
click at [441, 133] on textarea "I am a little shy so I like to start slow... I send a lot of tease content 😜 I …" at bounding box center [420, 133] width 233 height 22
click at [390, 136] on textarea "I am a little shy so I like to start slow... I send a lot of tease content 😜 I …" at bounding box center [420, 133] width 233 height 22
click at [435, 133] on textarea "I am a little shy so I like to start slow... I send a lot of tease content 😜 I …" at bounding box center [420, 133] width 233 height 22
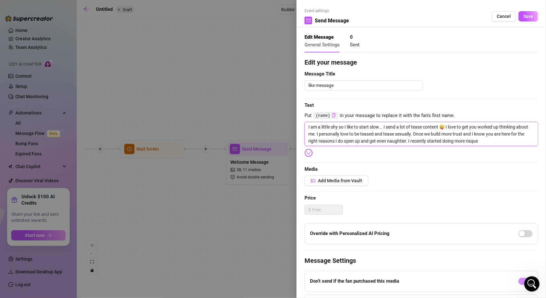
drag, startPoint x: 485, startPoint y: 142, endPoint x: 497, endPoint y: 144, distance: 12.9
click at [510, 138] on textarea "I am a little shy so I like to start slow... I send a lot of tease content 😜 I …" at bounding box center [420, 134] width 233 height 24
click at [494, 144] on textarea "I am a little shy so I like to start slow... I send a lot of tease content 😜 I …" at bounding box center [420, 134] width 233 height 24
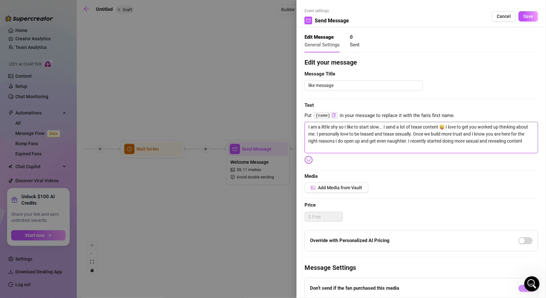
click at [344, 146] on textarea "I am a little shy so I like to start slow... I send a lot of tease content 😜 I …" at bounding box center [420, 137] width 233 height 31
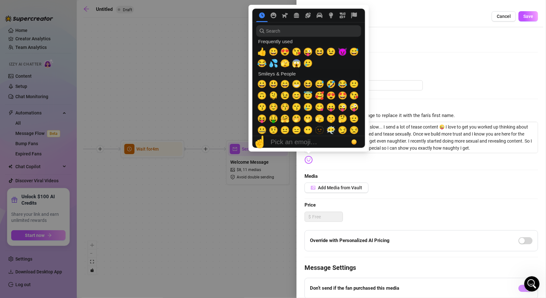
click at [309, 159] on img at bounding box center [308, 160] width 8 height 8
click at [344, 51] on span "😈" at bounding box center [343, 51] width 10 height 9
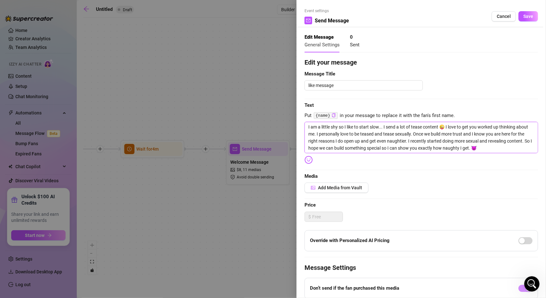
click at [328, 134] on textarea "I am a little shy so I like to start slow... I send a lot of tease content 😜 I …" at bounding box center [420, 137] width 233 height 31
click at [310, 161] on img at bounding box center [308, 160] width 8 height 8
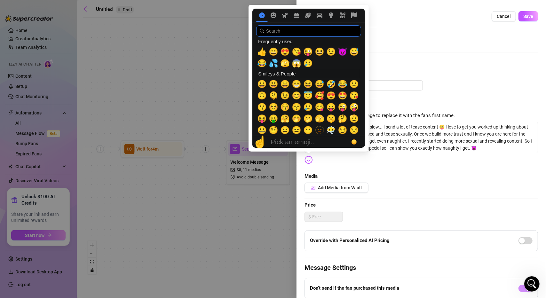
click at [324, 33] on input "search" at bounding box center [308, 31] width 105 height 12
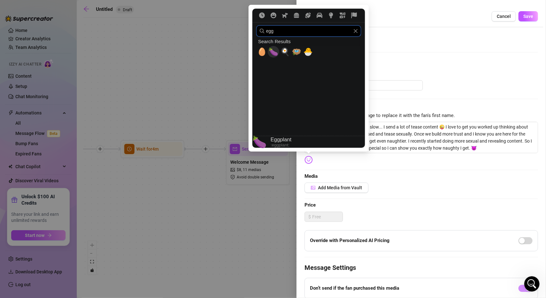
click at [271, 54] on span "🍆" at bounding box center [274, 51] width 10 height 9
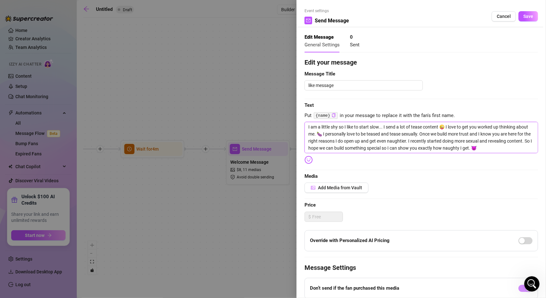
click at [434, 134] on textarea "I am a little shy so I like to start slow... I send a lot of tease content 😜 I …" at bounding box center [420, 137] width 233 height 31
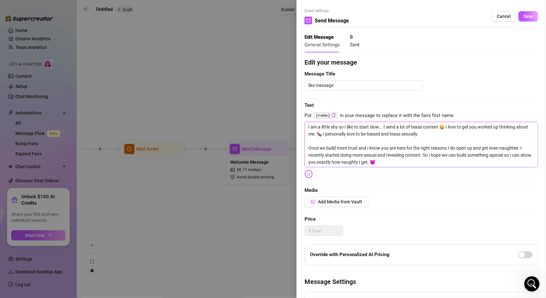
click at [420, 163] on textarea "I am a little shy so I like to start slow... I send a lot of tease content 😜 I …" at bounding box center [420, 144] width 233 height 45
click at [413, 164] on textarea "I am a little shy so I like to start slow... I send a lot of tease content 😜 I …" at bounding box center [420, 144] width 233 height 45
click at [422, 163] on textarea "I am a little shy so I like to start slow... I send a lot of tease content 😜 I …" at bounding box center [420, 144] width 233 height 45
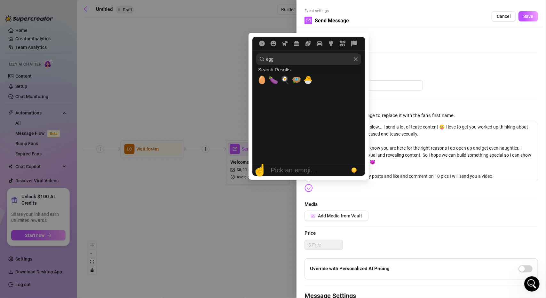
click at [310, 190] on img at bounding box center [308, 188] width 8 height 8
drag, startPoint x: 282, startPoint y: 61, endPoint x: 265, endPoint y: 60, distance: 16.9
click at [265, 60] on input "egg" at bounding box center [308, 59] width 105 height 12
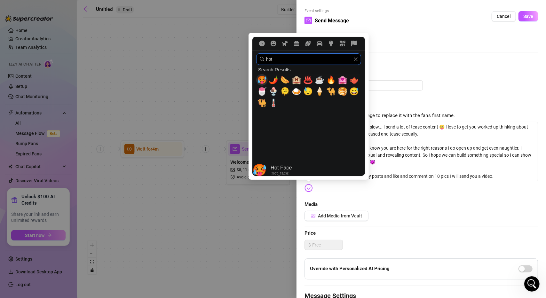
click at [262, 81] on span "🥵" at bounding box center [262, 79] width 10 height 9
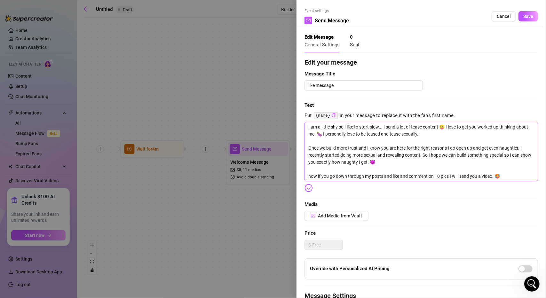
click at [512, 175] on textarea "I am a little shy so I like to start slow... I send a lot of tease content 😜 I …" at bounding box center [420, 151] width 233 height 59
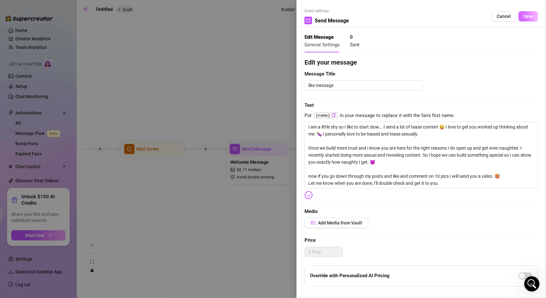
click at [523, 18] on span "Save" at bounding box center [528, 16] width 10 height 5
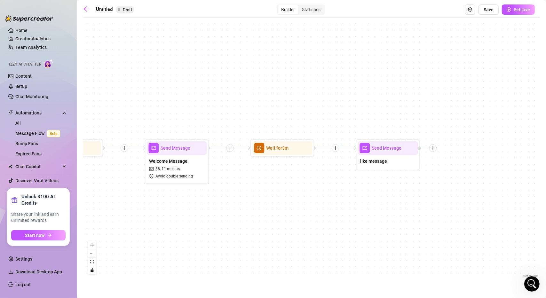
drag, startPoint x: 425, startPoint y: 207, endPoint x: 347, endPoint y: 206, distance: 78.7
click at [347, 206] on div "Send Message like message Wait for 3m Send Message Welcome Message $ 8 , 11 med…" at bounding box center [311, 150] width 456 height 258
click at [383, 153] on div "Send Message" at bounding box center [388, 148] width 60 height 14
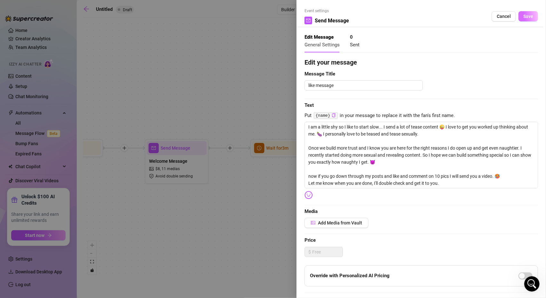
click at [523, 14] on span "Save" at bounding box center [528, 16] width 10 height 5
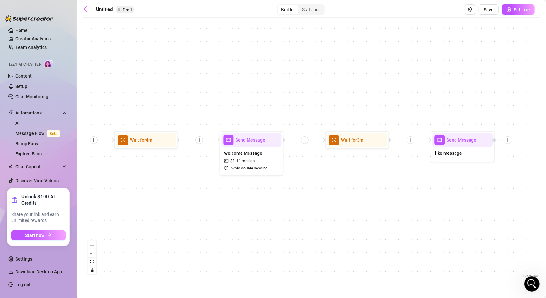
drag, startPoint x: 271, startPoint y: 201, endPoint x: 346, endPoint y: 193, distance: 75.2
click at [346, 193] on div "Send Message like message Wait for 3m Send Message Welcome Message $ 8 , 11 med…" at bounding box center [311, 150] width 456 height 258
drag, startPoint x: 139, startPoint y: 187, endPoint x: 325, endPoint y: 184, distance: 186.1
click at [325, 184] on div "Send Message like message Wait for 3m Send Message Welcome Message $ 8 , 11 med…" at bounding box center [311, 150] width 456 height 258
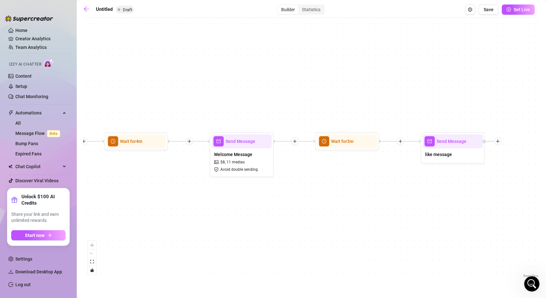
drag, startPoint x: 383, startPoint y: 218, endPoint x: 175, endPoint y: 223, distance: 208.5
click at [175, 223] on div "Send Message like message Wait for 3m Send Message Welcome Message $ 8 , 11 med…" at bounding box center [311, 150] width 456 height 258
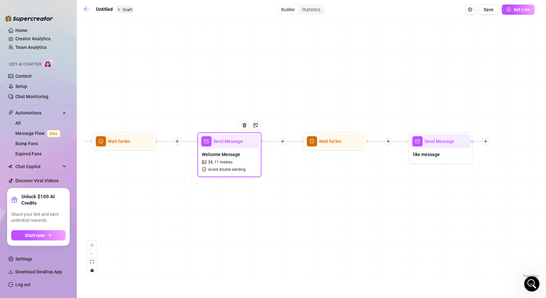
click at [231, 147] on div "Send Message" at bounding box center [230, 141] width 60 height 14
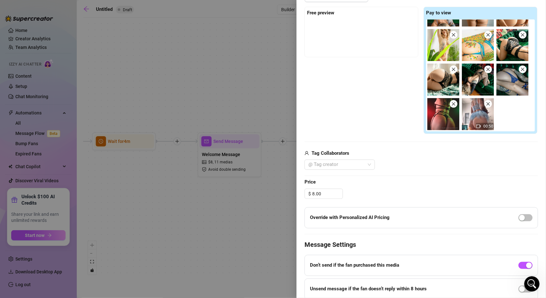
scroll to position [192, 0]
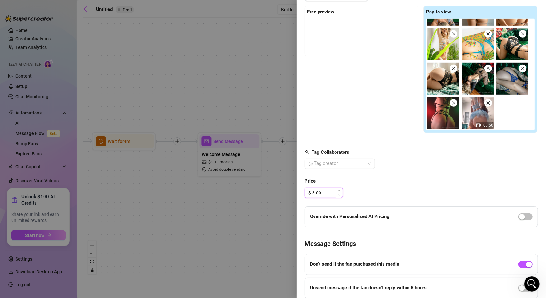
drag, startPoint x: 321, startPoint y: 193, endPoint x: 308, endPoint y: 193, distance: 13.1
click at [308, 193] on div "$ 8.00" at bounding box center [323, 193] width 38 height 10
click at [409, 198] on div "Edit your message Message Title Welcome Message Text Put {name} in your message…" at bounding box center [420, 94] width 233 height 457
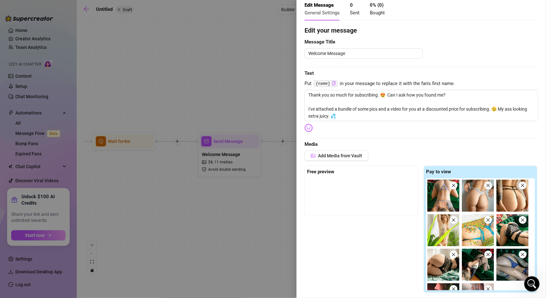
scroll to position [96, 0]
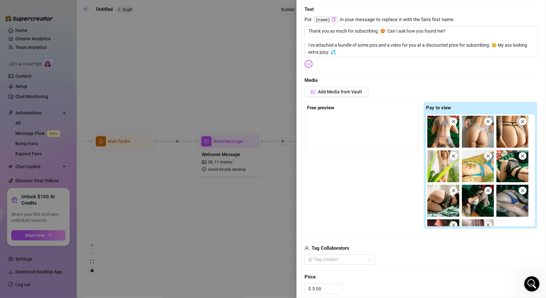
click at [521, 123] on icon "close" at bounding box center [522, 121] width 4 height 4
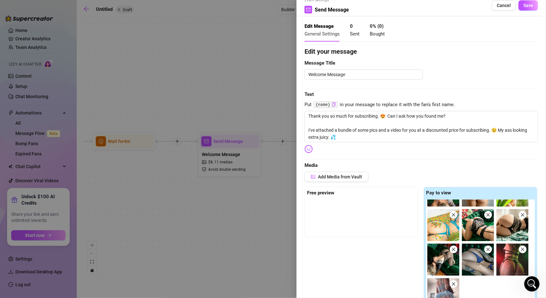
scroll to position [0, 0]
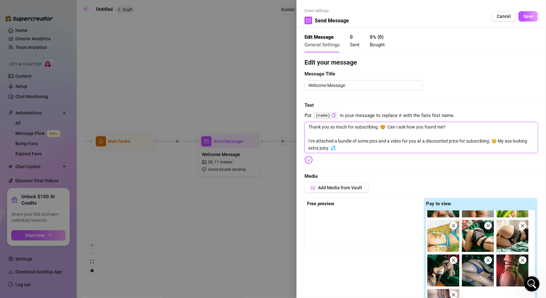
click at [369, 150] on textarea "Thank you so much for subscribing. 😍 Can I ask how you found me? I've attached …" at bounding box center [420, 137] width 233 height 31
click at [523, 16] on span "Save" at bounding box center [528, 16] width 10 height 5
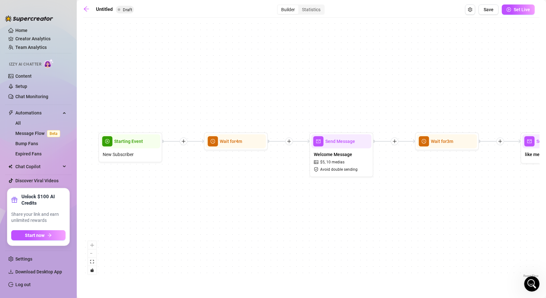
drag, startPoint x: 265, startPoint y: 204, endPoint x: 307, endPoint y: 204, distance: 41.2
click at [307, 204] on div "Send Message like message Wait for 3m Send Message Welcome Message $ 5 , 10 med…" at bounding box center [311, 150] width 456 height 258
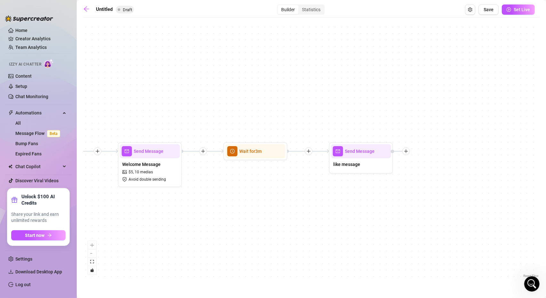
drag, startPoint x: 310, startPoint y: 196, endPoint x: 232, endPoint y: 197, distance: 78.0
click at [232, 197] on div "Send Message like message Wait for 3m Send Message Welcome Message $ 5 , 10 med…" at bounding box center [311, 150] width 456 height 258
click at [374, 153] on div at bounding box center [377, 139] width 28 height 33
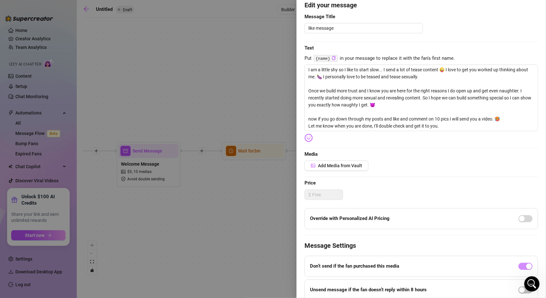
scroll to position [64, 0]
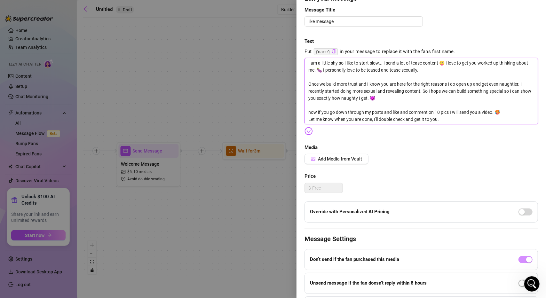
click at [317, 113] on textarea "I am a little shy so I like to start slow... I send a lot of tease content 😜 I …" at bounding box center [420, 91] width 233 height 66
click at [474, 119] on textarea "I am a little shy so I like to start slow... I send a lot of tease content 😜 I …" at bounding box center [420, 91] width 233 height 66
drag, startPoint x: 394, startPoint y: 112, endPoint x: 388, endPoint y: 111, distance: 6.2
click at [388, 111] on textarea "I am a little shy so I like to start slow... I send a lot of tease content 😜 I …" at bounding box center [420, 91] width 233 height 66
click at [456, 119] on textarea "I am a little shy so I like to start slow... I send a lot of tease content 😜 I …" at bounding box center [420, 91] width 233 height 66
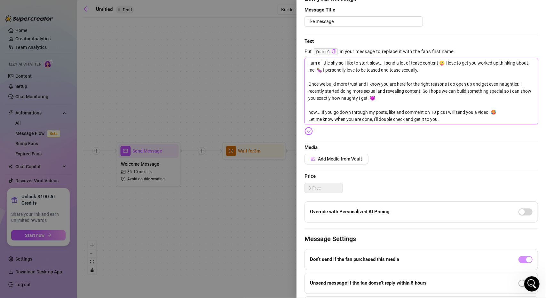
click at [488, 110] on textarea "I am a little shy so I like to start slow... I send a lot of tease content 😜 I …" at bounding box center [420, 91] width 233 height 66
click at [459, 117] on textarea "I am a little shy so I like to start slow... I send a lot of tease content 😜 I …" at bounding box center [420, 91] width 233 height 66
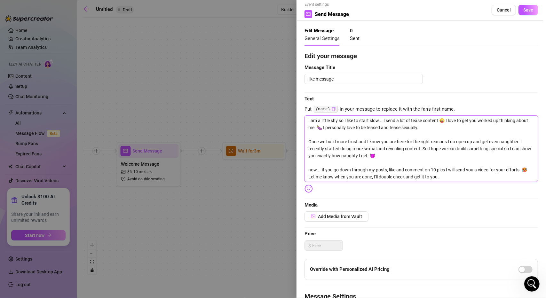
scroll to position [0, 0]
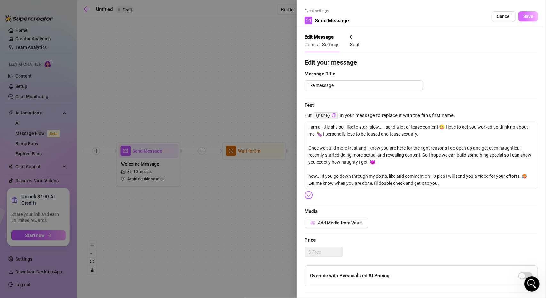
click at [527, 16] on span "Save" at bounding box center [528, 16] width 10 height 5
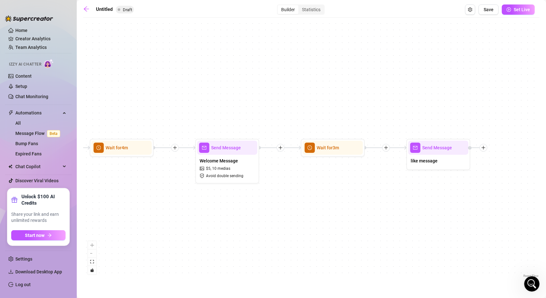
drag, startPoint x: 244, startPoint y: 224, endPoint x: 302, endPoint y: 199, distance: 63.4
click at [329, 222] on div "Send Message like message Wait for 3m Send Message Welcome Message $ 5 , 10 med…" at bounding box center [311, 150] width 456 height 258
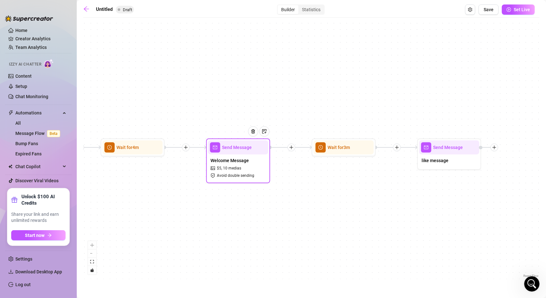
click at [239, 151] on div "Send Message" at bounding box center [238, 147] width 60 height 14
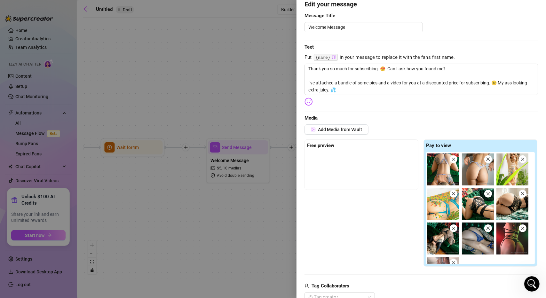
scroll to position [64, 0]
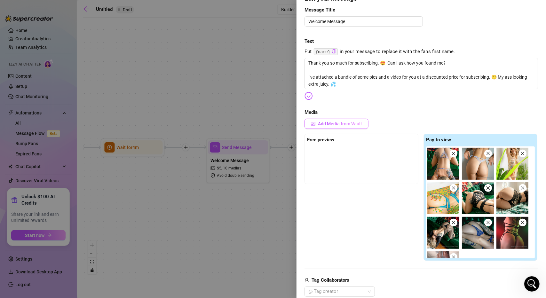
click at [345, 126] on button "Add Media from Vault" at bounding box center [336, 124] width 64 height 10
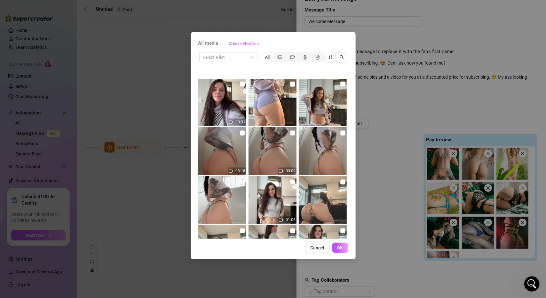
scroll to position [760, 0]
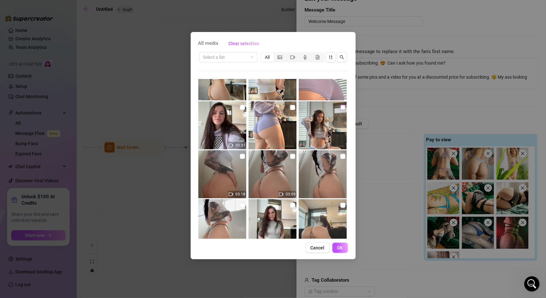
click at [340, 108] on input "checkbox" at bounding box center [342, 107] width 5 height 5
click at [339, 249] on span "OK" at bounding box center [340, 247] width 6 height 5
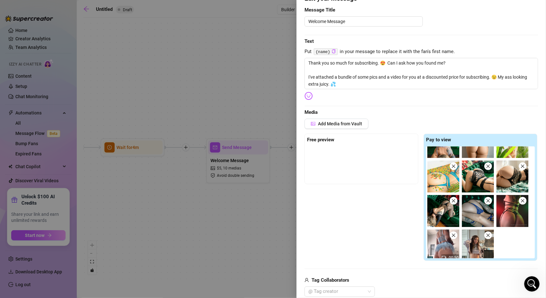
scroll to position [26, 0]
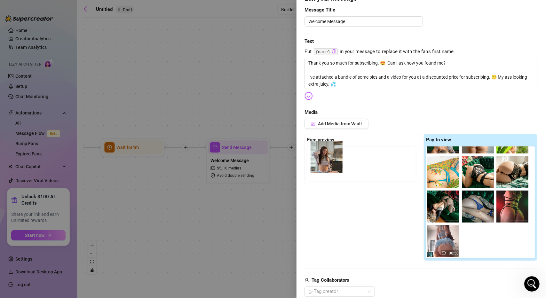
drag, startPoint x: 475, startPoint y: 241, endPoint x: 324, endPoint y: 155, distance: 173.6
click at [324, 155] on div "Free preview Pay to view 00:50" at bounding box center [420, 197] width 233 height 127
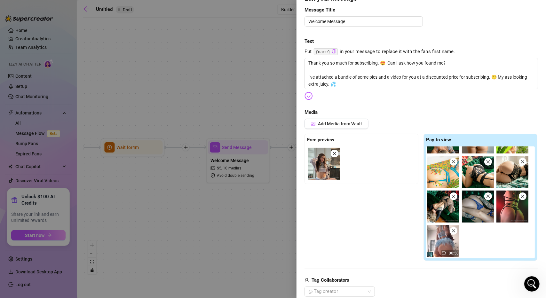
click at [339, 223] on div "Free preview Pay to view 00:50" at bounding box center [420, 197] width 233 height 127
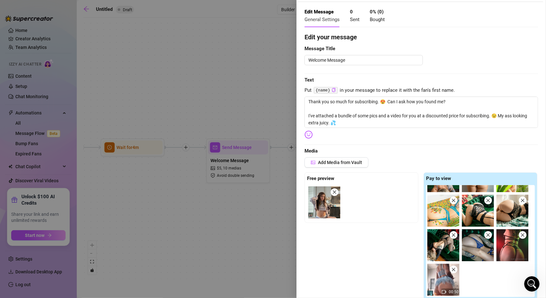
scroll to position [0, 0]
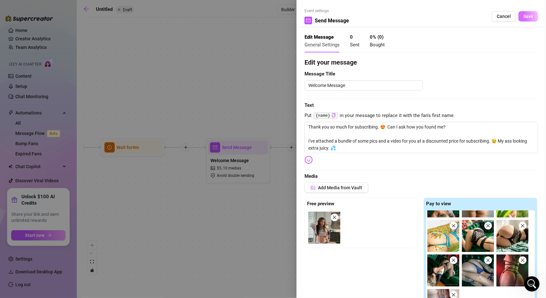
click at [526, 12] on button "Save" at bounding box center [528, 16] width 20 height 10
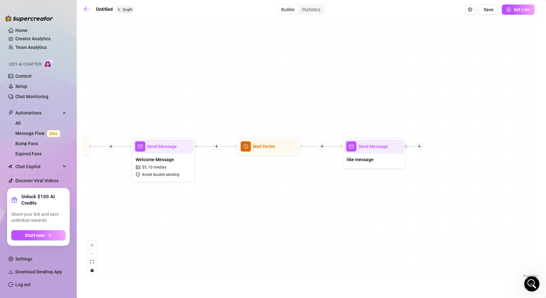
drag, startPoint x: 306, startPoint y: 201, endPoint x: 287, endPoint y: 191, distance: 21.3
click at [294, 201] on div "Send Message like message Wait for 3m Send Message Welcome Message $ 5 , 10 med…" at bounding box center [311, 150] width 456 height 258
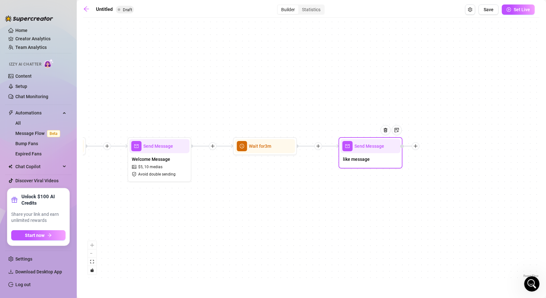
click at [368, 148] on span "Send Message" at bounding box center [370, 146] width 30 height 7
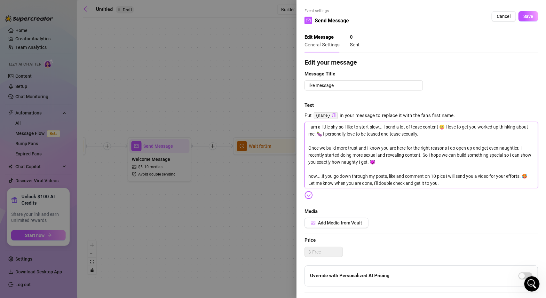
drag, startPoint x: 403, startPoint y: 133, endPoint x: 370, endPoint y: 135, distance: 32.7
click at [370, 135] on textarea "I am a little shy so I like to start slow... I send a lot of tease content 😜 I …" at bounding box center [420, 155] width 233 height 66
click at [386, 134] on textarea "I am a little shy so I like to start slow... I send a lot of tease content 😜 I …" at bounding box center [420, 155] width 233 height 66
drag, startPoint x: 403, startPoint y: 134, endPoint x: 376, endPoint y: 133, distance: 26.5
click at [376, 133] on textarea "I am a little shy so I like to start slow... I send a lot of tease content 😜 I …" at bounding box center [420, 155] width 233 height 66
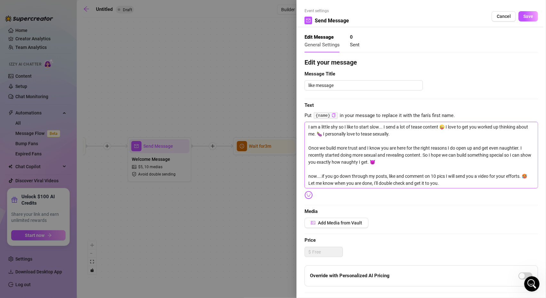
click at [408, 136] on textarea "I am a little shy so I like to start slow... I send a lot of tease content 😜 I …" at bounding box center [420, 155] width 233 height 66
click at [403, 133] on textarea "I am a little shy so I like to start slow... I send a lot of tease content 😜 I …" at bounding box center [420, 155] width 233 height 66
click at [403, 134] on textarea "I am a little shy so I like to start slow... I send a lot of tease content 😜 I …" at bounding box center [420, 155] width 233 height 66
click at [473, 134] on textarea "I am a little shy so I like to start slow... I send a lot of tease content 😜 I …" at bounding box center [420, 155] width 233 height 66
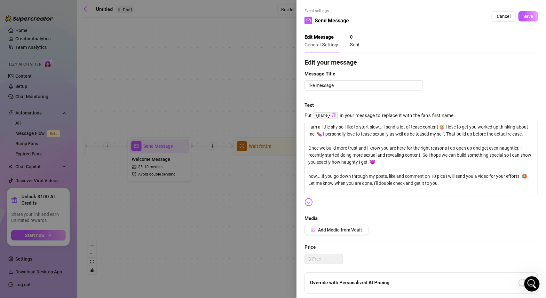
click at [308, 202] on img at bounding box center [308, 202] width 8 height 8
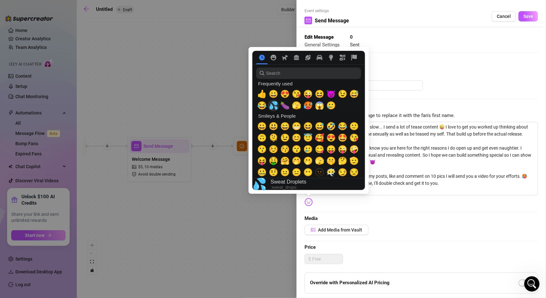
click at [276, 104] on span "💦" at bounding box center [274, 105] width 10 height 9
click at [425, 144] on textarea "I am a little shy so I like to start slow... I send a lot of tease content 😜 I …" at bounding box center [420, 158] width 233 height 73
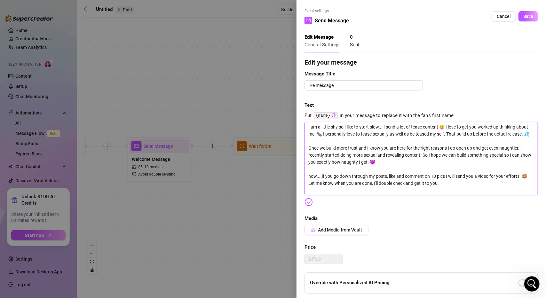
click at [341, 145] on textarea "I am a little shy so I like to start slow... I send a lot of tease content 😜 I …" at bounding box center [420, 158] width 233 height 73
click at [316, 184] on textarea "I am a little shy so I like to start slow... I send a lot of tease content 😜 I …" at bounding box center [420, 158] width 233 height 73
click at [464, 189] on textarea "I am a little shy so I like to start slow... I send a lot of tease content 😜 I …" at bounding box center [420, 158] width 233 height 73
click at [438, 191] on textarea "I am a little shy so I like to start slow... I send a lot of tease content 😜 I …" at bounding box center [420, 158] width 233 height 73
click at [407, 191] on textarea "I am a little shy so I like to start slow... I send a lot of tease content 😜 I …" at bounding box center [420, 158] width 233 height 73
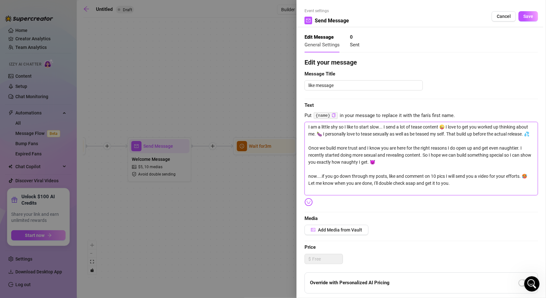
click at [459, 193] on textarea "I am a little shy so I like to start slow... I send a lot of tease content 😜 I …" at bounding box center [420, 158] width 233 height 73
click at [523, 18] on span "Save" at bounding box center [528, 16] width 10 height 5
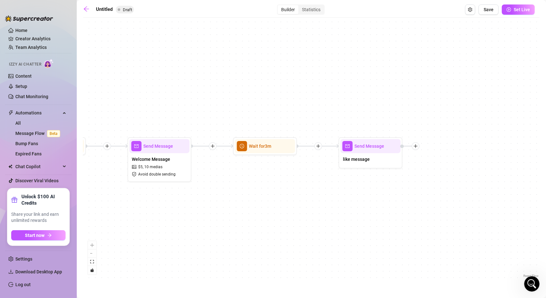
drag, startPoint x: 382, startPoint y: 218, endPoint x: 332, endPoint y: 222, distance: 50.7
click at [332, 222] on div "Send Message like message Wait for 3m Send Message Welcome Message $ 5 , 10 med…" at bounding box center [311, 150] width 456 height 258
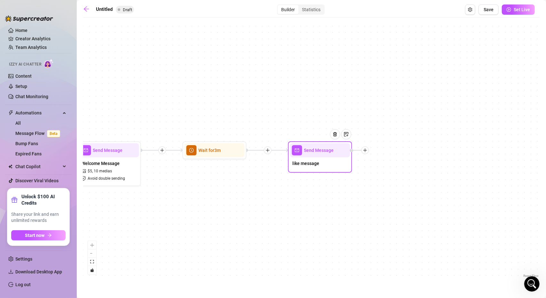
click at [367, 151] on div at bounding box center [365, 150] width 8 height 8
click at [396, 151] on div "Time Delay" at bounding box center [396, 150] width 47 height 11
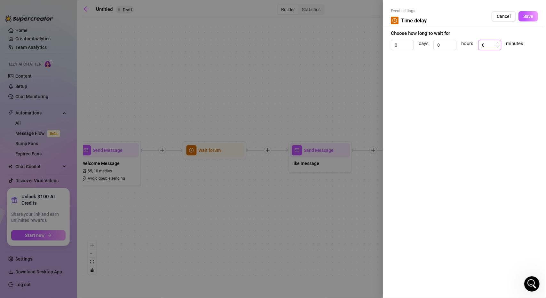
click at [490, 44] on input "0" at bounding box center [489, 45] width 22 height 10
click at [495, 21] on button "Cancel" at bounding box center [503, 16] width 24 height 10
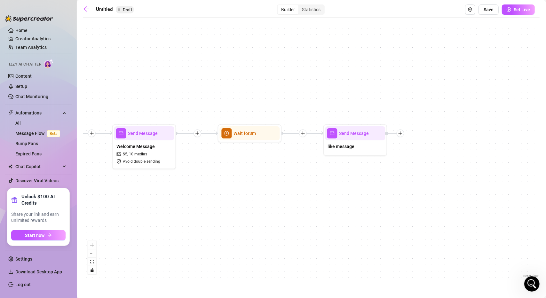
drag, startPoint x: 337, startPoint y: 207, endPoint x: 480, endPoint y: 163, distance: 149.6
click at [480, 163] on div "Send Message like message Wait for 3m Send Message Welcome Message $ 5 , 10 med…" at bounding box center [311, 150] width 456 height 258
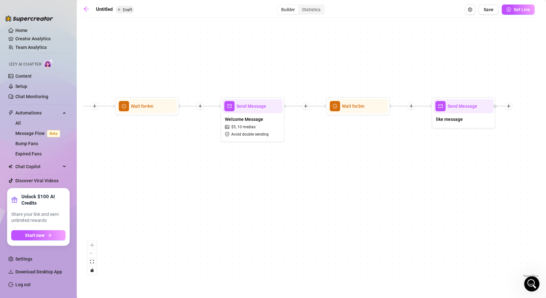
drag, startPoint x: 311, startPoint y: 196, endPoint x: 347, endPoint y: 201, distance: 35.8
click at [346, 200] on div "Send Message like message Wait for 3m Send Message Welcome Message $ 5 , 10 med…" at bounding box center [311, 150] width 456 height 258
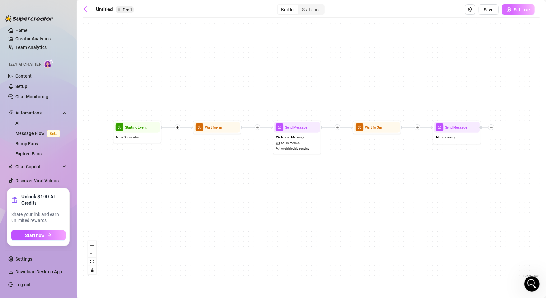
click at [522, 10] on span "Set Live" at bounding box center [521, 9] width 16 height 5
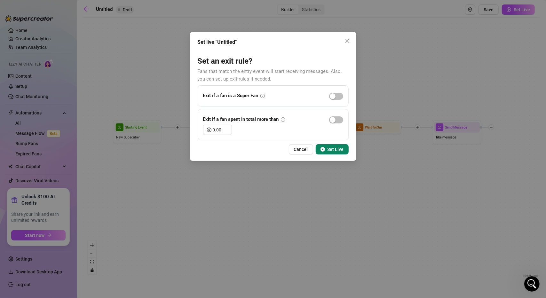
click at [341, 151] on span "Set Live" at bounding box center [335, 149] width 16 height 5
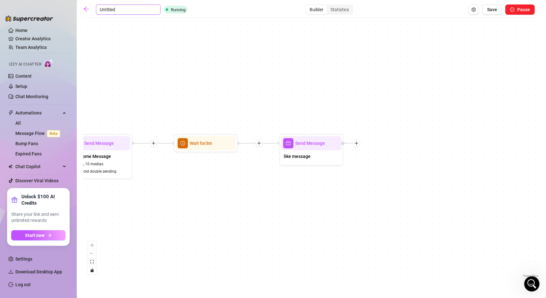
drag, startPoint x: 116, startPoint y: 8, endPoint x: 100, endPoint y: 8, distance: 15.7
click at [100, 8] on input "Untitled" at bounding box center [128, 9] width 65 height 10
click at [121, 11] on input "Welcome ( Basic)" at bounding box center [128, 9] width 65 height 10
click at [495, 7] on span "Save" at bounding box center [492, 9] width 10 height 5
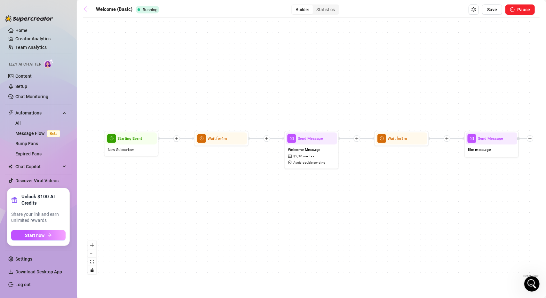
click at [86, 9] on icon "arrow-left" at bounding box center [86, 8] width 5 height 5
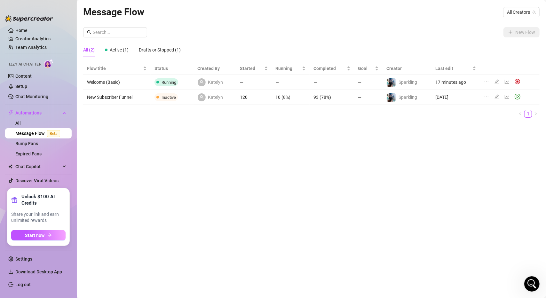
click at [330, 172] on div "Message Flow All Creators New Flow All (2) Active (1) Drafts or Stopped (1) Flo…" at bounding box center [311, 141] width 456 height 274
click at [507, 96] on icon "line-chart" at bounding box center [506, 96] width 5 height 5
